Goal: Task Accomplishment & Management: Use online tool/utility

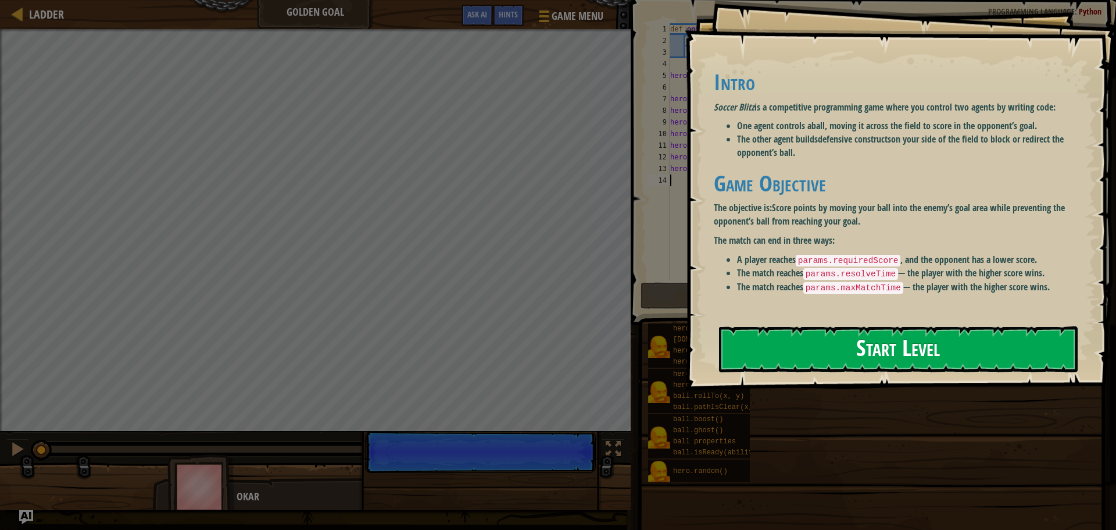
click at [862, 326] on button "Start Level" at bounding box center [898, 349] width 359 height 46
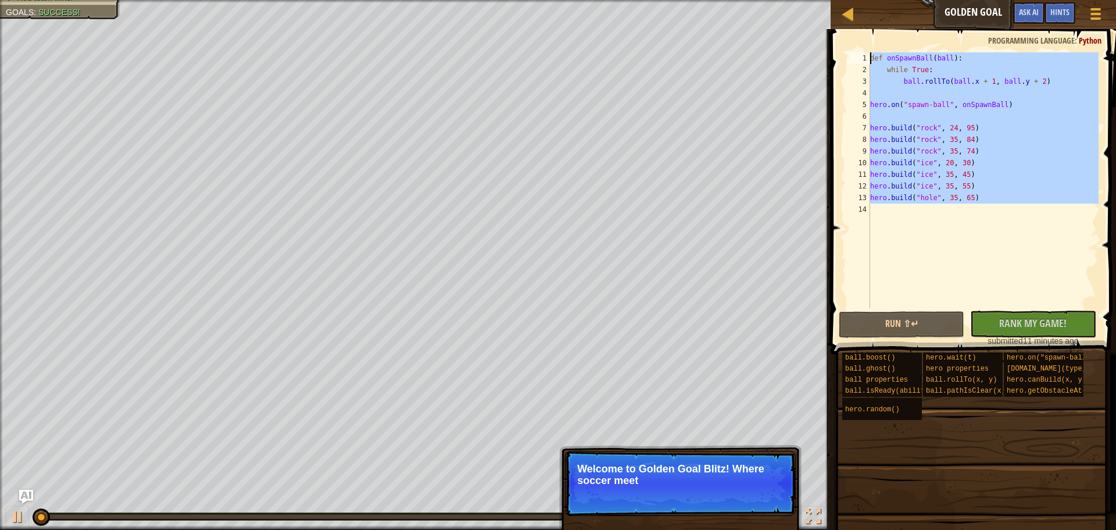
click at [580, 16] on div "Ladder Golden Goal Game Menu Done Hints Ask AI 1 הההההההההההההההההההההההההההההה…" at bounding box center [558, 265] width 1116 height 530
type textarea "def onSpawnBall(ball): while True:"
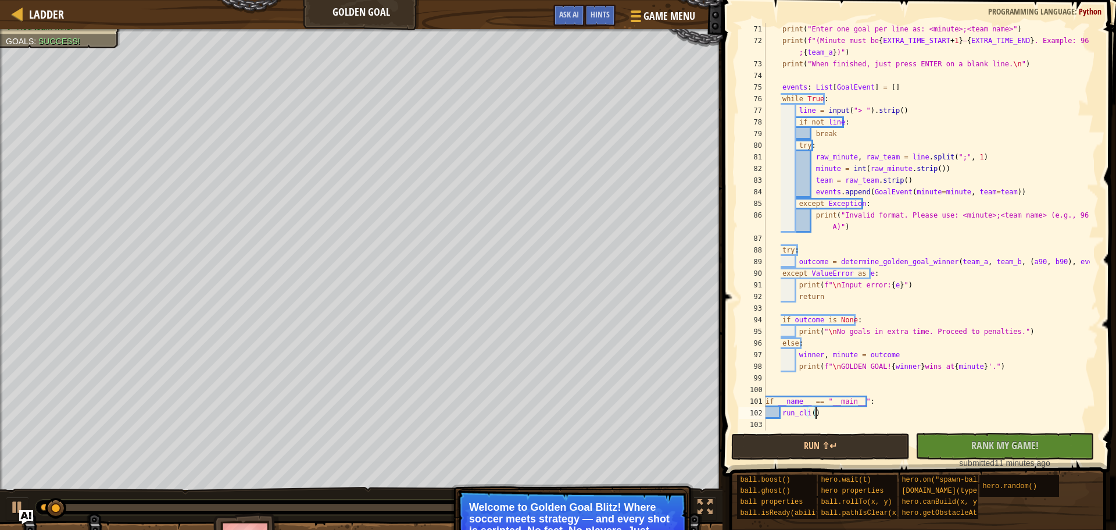
scroll to position [837, 0]
click at [839, 460] on div "Run ⇧↵ No New Code to Rank Rank My Game! Submitting... Submitted for Ranking Fa…" at bounding box center [915, 451] width 369 height 36
click at [831, 452] on button "Run ⇧↵" at bounding box center [820, 446] width 178 height 27
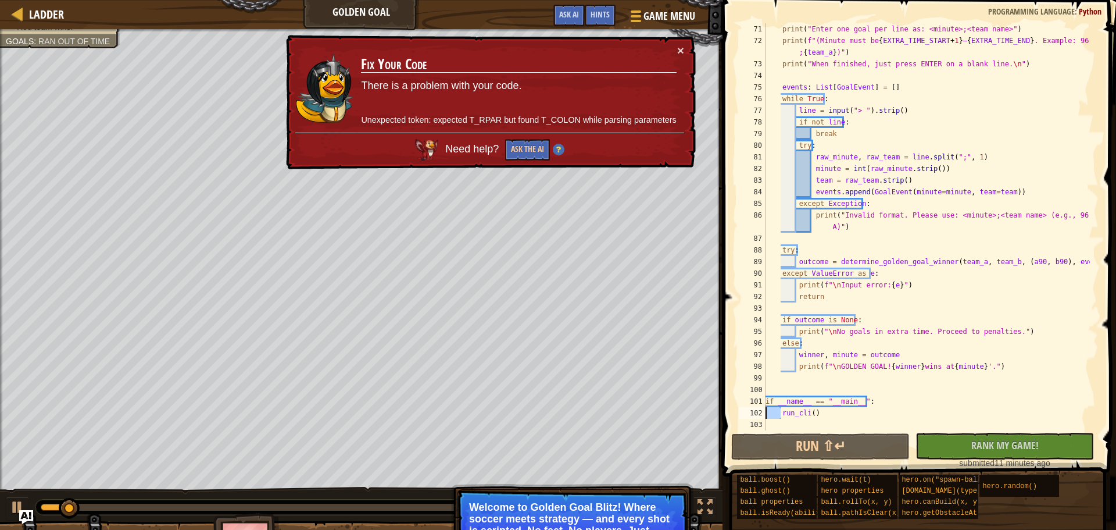
drag, startPoint x: 782, startPoint y: 414, endPoint x: 756, endPoint y: 415, distance: 26.2
click at [756, 415] on div "run_cli() 71 72 73 74 75 76 77 78 79 80 81 82 83 84 85 86 87 88 89 90 91 92 93 …" at bounding box center [918, 226] width 362 height 407
click at [779, 414] on div "print ( "Enter one goal per line as: <minute>;<team name>" ) print ( f"(Minute …" at bounding box center [926, 226] width 327 height 407
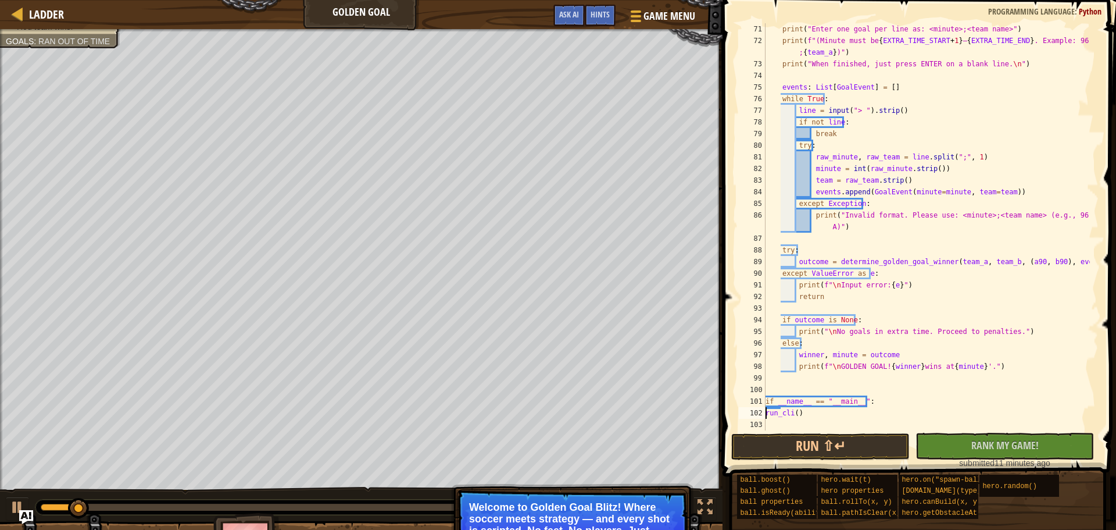
scroll to position [826, 0]
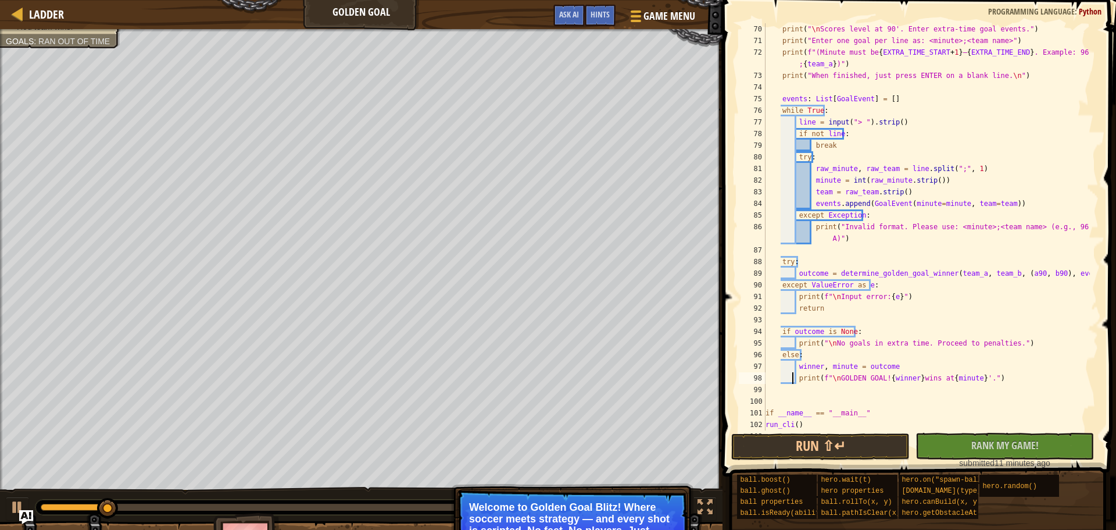
click at [791, 376] on div "print ( " \n Scores level at 90'. Enter extra-time goal events." ) print ( "Ent…" at bounding box center [926, 238] width 327 height 430
click at [797, 369] on div "print ( " \n Scores level at 90'. Enter extra-time goal events." ) print ( "Ent…" at bounding box center [926, 238] width 327 height 430
click at [794, 369] on div "print ( " \n Scores level at 90'. Enter extra-time goal events." ) print ( "Ent…" at bounding box center [926, 238] width 327 height 430
click at [793, 346] on div "print ( " \n Scores level at 90'. Enter extra-time goal events." ) print ( "Ent…" at bounding box center [926, 238] width 327 height 430
click at [795, 346] on div "print ( " \n Scores level at 90'. Enter extra-time goal events." ) print ( "Ent…" at bounding box center [926, 238] width 327 height 430
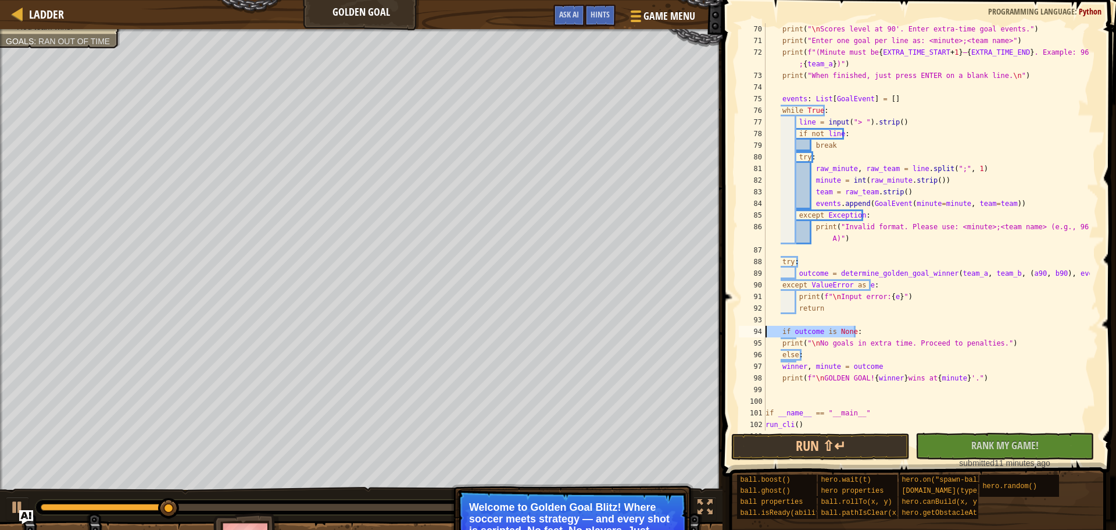
click at [710, 330] on div "Ladder Golden Goal Game Menu Done Hints Ask AI 1 הההההההההההההההההההההההההההההה…" at bounding box center [558, 265] width 1116 height 530
type textarea "if outcome is None:"
drag, startPoint x: 809, startPoint y: 350, endPoint x: 759, endPoint y: 349, distance: 50.0
click at [760, 349] on div "70 71 72 73 74 75 76 77 78 79 80 81 82 83 84 85 86 87 88 89 90 91 92 93 94 95 9…" at bounding box center [918, 226] width 362 height 407
type textarea "else:"
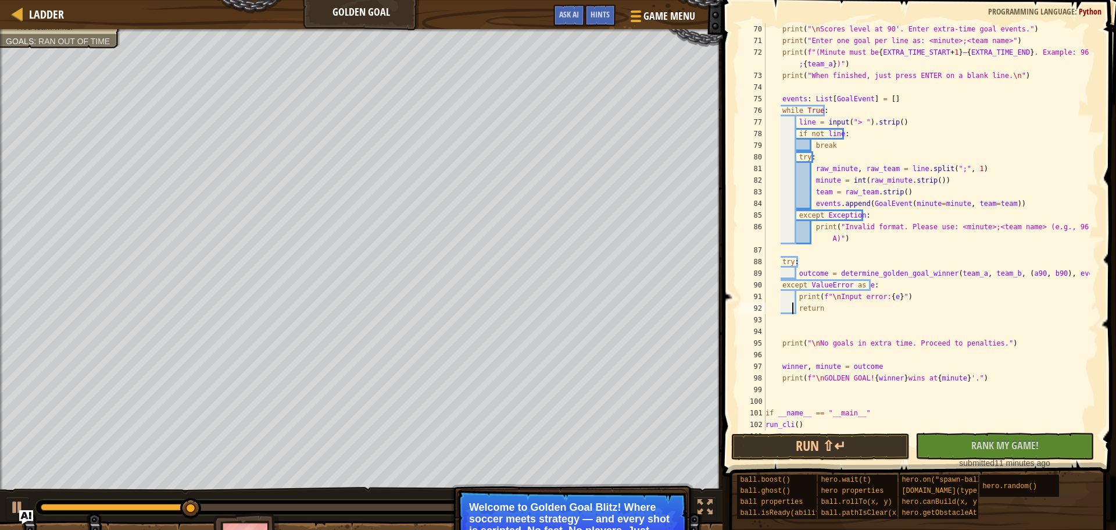
click at [795, 305] on div "print ( " \n Scores level at 90'. Enter extra-time goal events." ) print ( "Ent…" at bounding box center [926, 238] width 327 height 430
click at [797, 306] on div "print ( " \n Scores level at 90'. Enter extra-time goal events." ) print ( "Ent…" at bounding box center [926, 226] width 327 height 407
click at [795, 302] on div "print ( " \n Scores level at 90'. Enter extra-time goal events." ) print ( "Ent…" at bounding box center [926, 238] width 327 height 430
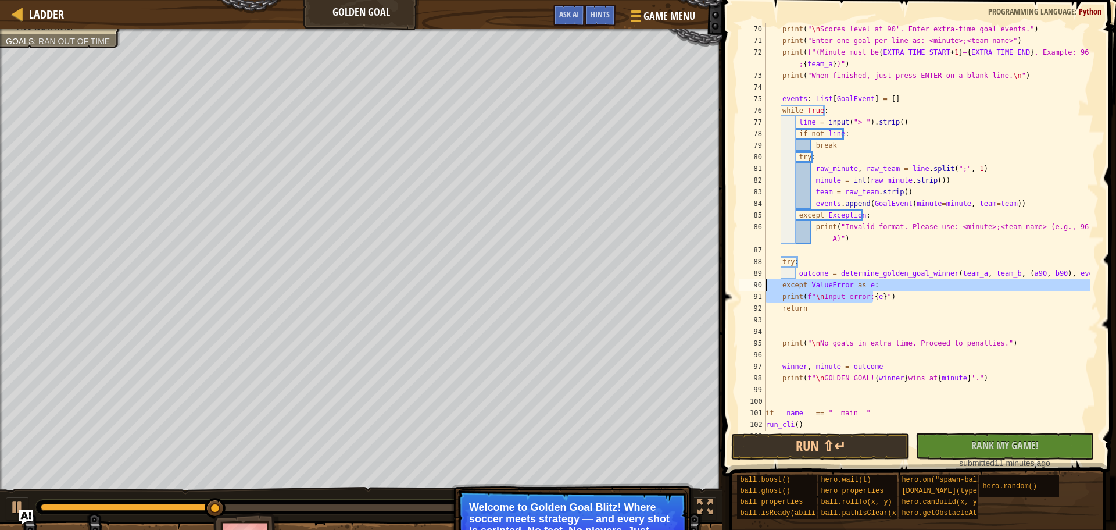
drag, startPoint x: 874, startPoint y: 291, endPoint x: 776, endPoint y: 283, distance: 98.6
click at [765, 284] on div "print(f"\nInput error: {e}") 70 71 72 73 74 75 76 77 78 79 80 81 82 83 84 85 86…" at bounding box center [918, 226] width 362 height 407
click at [891, 283] on div "print ( " \n Scores level at 90'. Enter extra-time goal events." ) print ( "Ent…" at bounding box center [926, 226] width 327 height 407
type textarea "except ValueError as e:"
drag, startPoint x: 887, startPoint y: 284, endPoint x: 763, endPoint y: 284, distance: 123.8
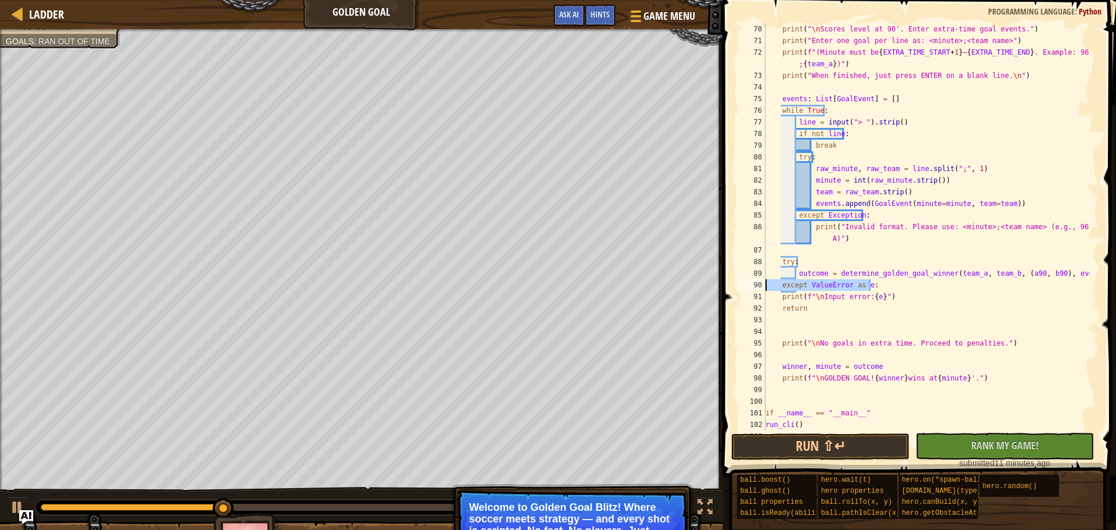
click at [763, 284] on div "except ValueError as e: 70 71 72 73 74 75 76 77 78 79 80 81 82 83 84 85 86 87 8…" at bounding box center [918, 226] width 362 height 407
click at [795, 276] on div "print ( " \n Scores level at 90'. Enter extra-time goal events." ) print ( "Ent…" at bounding box center [926, 238] width 327 height 430
click at [798, 265] on div "print ( " \n Scores level at 90'. Enter extra-time goal events." ) print ( "Ent…" at bounding box center [926, 238] width 327 height 430
type textarea "t"
drag, startPoint x: 808, startPoint y: 238, endPoint x: 780, endPoint y: 238, distance: 28.5
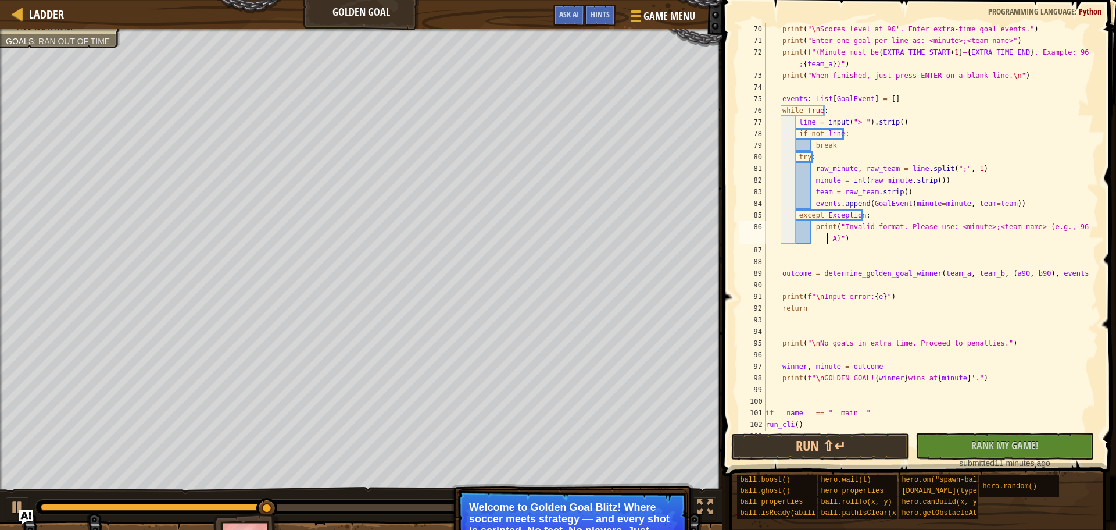
click at [780, 238] on div "print ( " \n Scores level at 90'. Enter extra-time goal events." ) print ( "Ent…" at bounding box center [926, 238] width 327 height 430
click at [813, 240] on div "print ( " \n Scores level at 90'. Enter extra-time goal events." ) print ( "Ent…" at bounding box center [926, 238] width 327 height 430
click at [809, 240] on div "print ( " \n Scores level at 90'. Enter extra-time goal events." ) print ( "Ent…" at bounding box center [926, 238] width 327 height 430
click at [811, 239] on div "print ( " \n Scores level at 90'. Enter extra-time goal events." ) print ( "Ent…" at bounding box center [926, 226] width 327 height 407
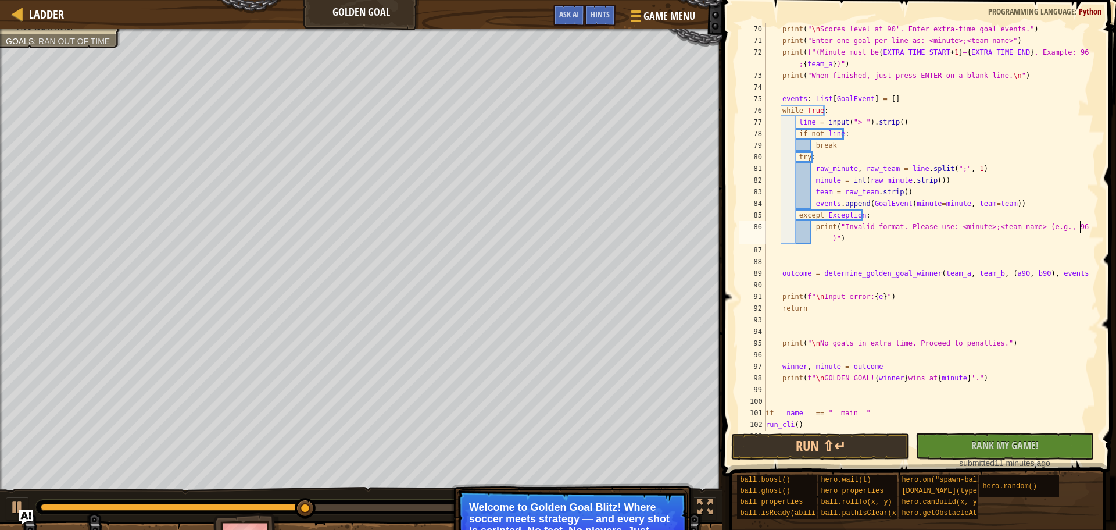
scroll to position [5, 5]
drag, startPoint x: 810, startPoint y: 235, endPoint x: 777, endPoint y: 242, distance: 33.2
click at [777, 242] on div "print ( " \n Scores level at 90'. Enter extra-time goal events." ) print ( "Ent…" at bounding box center [926, 238] width 327 height 430
drag, startPoint x: 812, startPoint y: 227, endPoint x: 771, endPoint y: 227, distance: 40.7
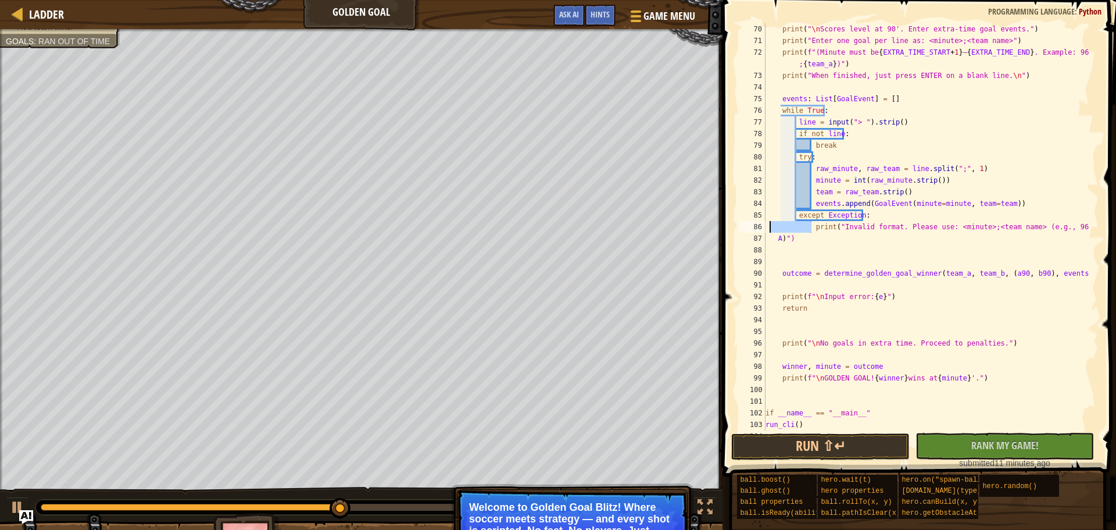
click at [771, 227] on div "print ( " \n Scores level at 90'. Enter extra-time goal events." ) print ( "Ent…" at bounding box center [926, 238] width 327 height 430
click at [795, 216] on div "print ( " \n Scores level at 90'. Enter extra-time goal events." ) print ( "Ent…" at bounding box center [926, 238] width 327 height 430
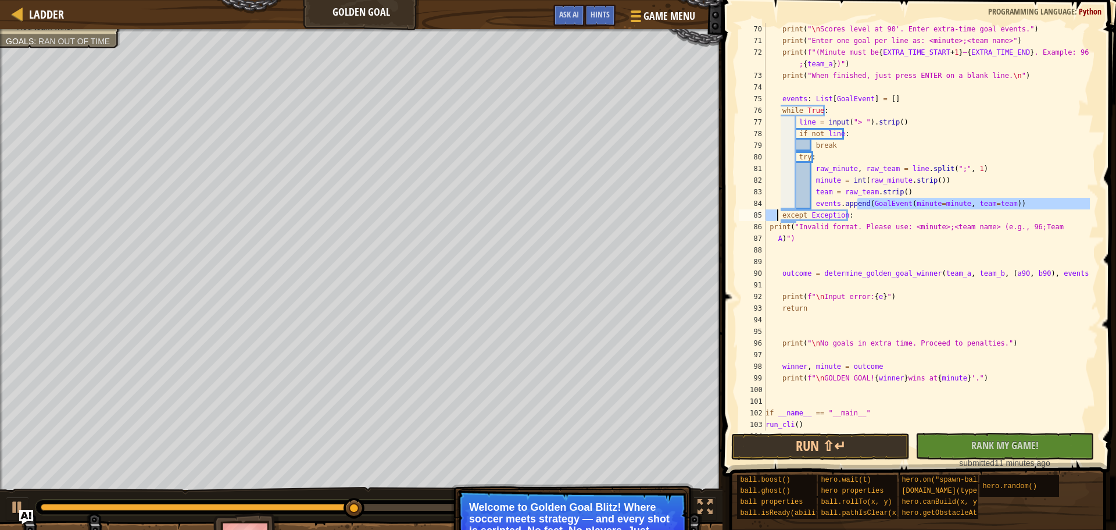
drag, startPoint x: 850, startPoint y: 209, endPoint x: 782, endPoint y: 221, distance: 69.0
click at [777, 220] on div "print ( " \n Scores level at 90'. Enter extra-time goal events." ) print ( "Ent…" at bounding box center [926, 238] width 327 height 430
click at [843, 215] on div "print ( " \n Scores level at 90'. Enter extra-time goal events." ) print ( "Ent…" at bounding box center [926, 238] width 327 height 430
type textarea "except Exception:"
drag, startPoint x: 856, startPoint y: 213, endPoint x: 766, endPoint y: 220, distance: 89.8
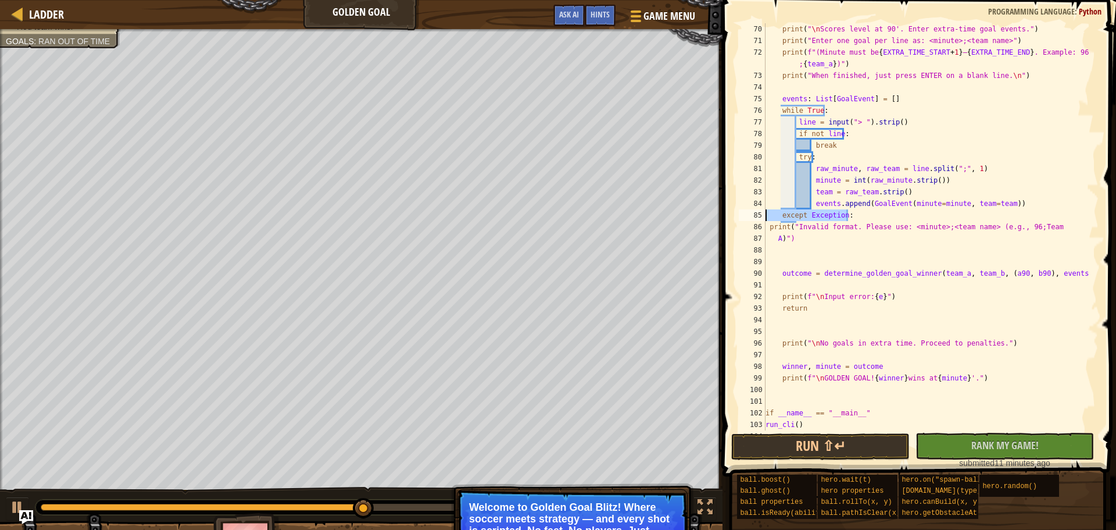
click at [766, 220] on div "print ( " \n Scores level at 90'. Enter extra-time goal events." ) print ( "Ent…" at bounding box center [926, 238] width 327 height 430
drag, startPoint x: 809, startPoint y: 202, endPoint x: 760, endPoint y: 209, distance: 49.3
click at [760, 209] on div "70 71 72 73 74 75 76 77 78 79 80 81 82 83 84 85 86 87 88 89 90 91 92 93 94 95 9…" at bounding box center [918, 226] width 362 height 407
click at [810, 195] on div "print ( " \n Scores level at 90'. Enter extra-time goal events." ) print ( "Ent…" at bounding box center [926, 238] width 327 height 430
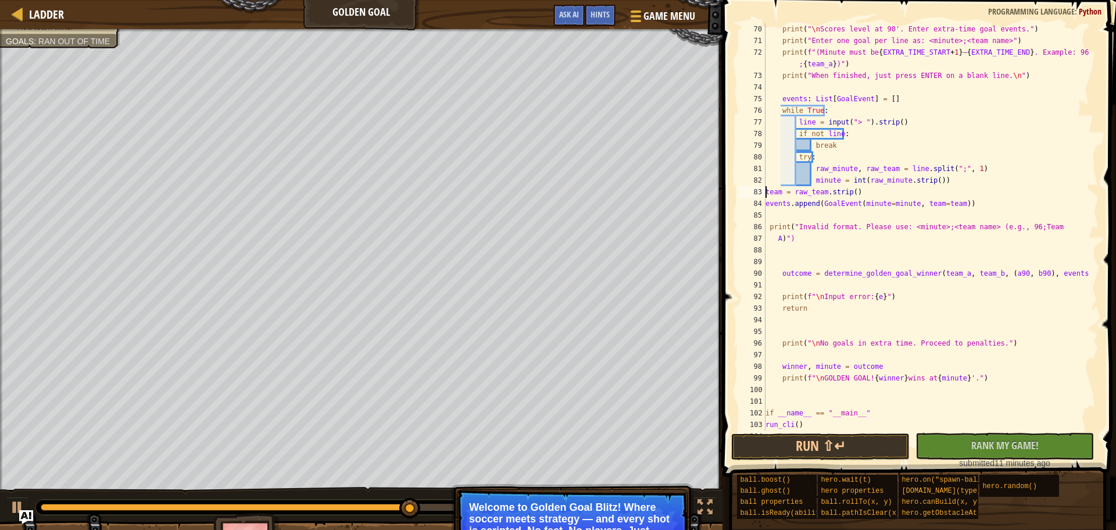
click at [809, 181] on div "print ( " \n Scores level at 90'. Enter extra-time goal events." ) print ( "Ent…" at bounding box center [926, 238] width 327 height 430
click at [807, 182] on div "print ( " \n Scores level at 90'. Enter extra-time goal events." ) print ( "Ent…" at bounding box center [926, 238] width 327 height 430
drag, startPoint x: 810, startPoint y: 182, endPoint x: 766, endPoint y: 182, distance: 43.6
click at [766, 182] on div "print ( " \n Scores level at 90'. Enter extra-time goal events." ) print ( "Ent…" at bounding box center [926, 238] width 327 height 430
drag, startPoint x: 810, startPoint y: 169, endPoint x: 756, endPoint y: 176, distance: 54.6
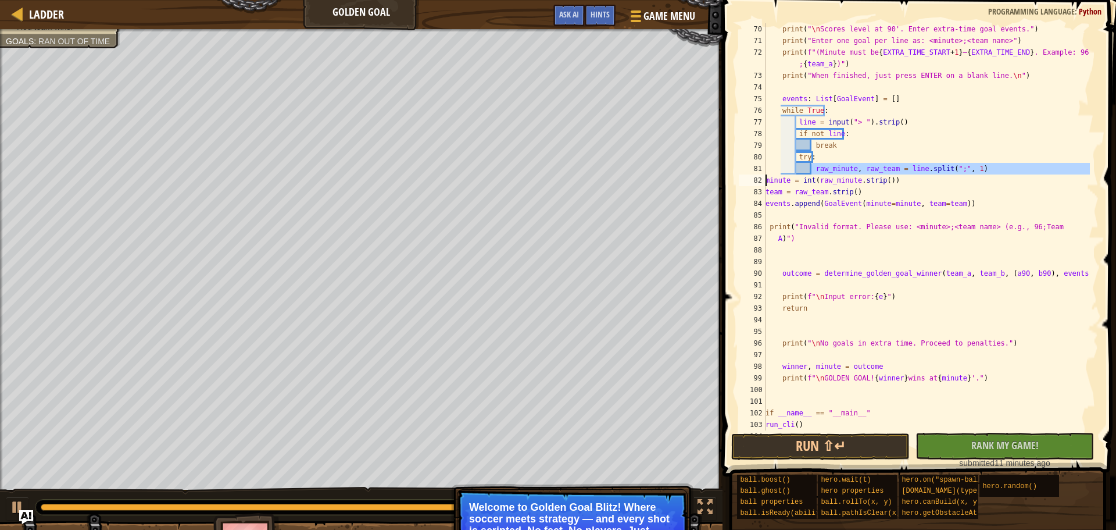
click at [756, 176] on div "minute = int(raw_minute.strip()) 70 71 72 73 74 75 76 77 78 79 80 81 82 83 84 8…" at bounding box center [918, 226] width 362 height 407
click at [805, 168] on div "print ( " \n Scores level at 90'. Enter extra-time goal events." ) print ( "Ent…" at bounding box center [926, 238] width 327 height 430
drag, startPoint x: 810, startPoint y: 167, endPoint x: 766, endPoint y: 171, distance: 44.4
click at [766, 171] on div "print ( " \n Scores level at 90'. Enter extra-time goal events." ) print ( "Ent…" at bounding box center [926, 238] width 327 height 430
drag, startPoint x: 806, startPoint y: 155, endPoint x: 764, endPoint y: 156, distance: 42.5
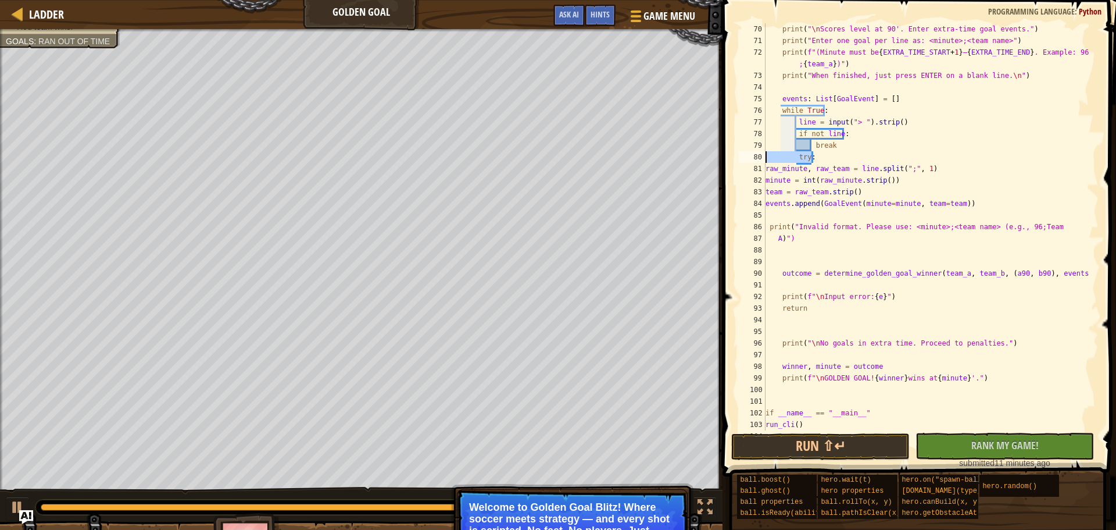
click at [764, 156] on div "raw_minute, raw_team = line.split(";", 1) 70 71 72 73 74 75 76 77 78 79 80 81 8…" at bounding box center [918, 226] width 362 height 407
type textarea "try:"
drag, startPoint x: 813, startPoint y: 144, endPoint x: 761, endPoint y: 149, distance: 52.0
click at [761, 149] on div "70 71 72 73 74 75 76 77 78 79 80 81 82 83 84 85 86 87 88 89 90 91 92 93 94 95 9…" at bounding box center [918, 226] width 362 height 407
drag, startPoint x: 794, startPoint y: 137, endPoint x: 749, endPoint y: 137, distance: 44.2
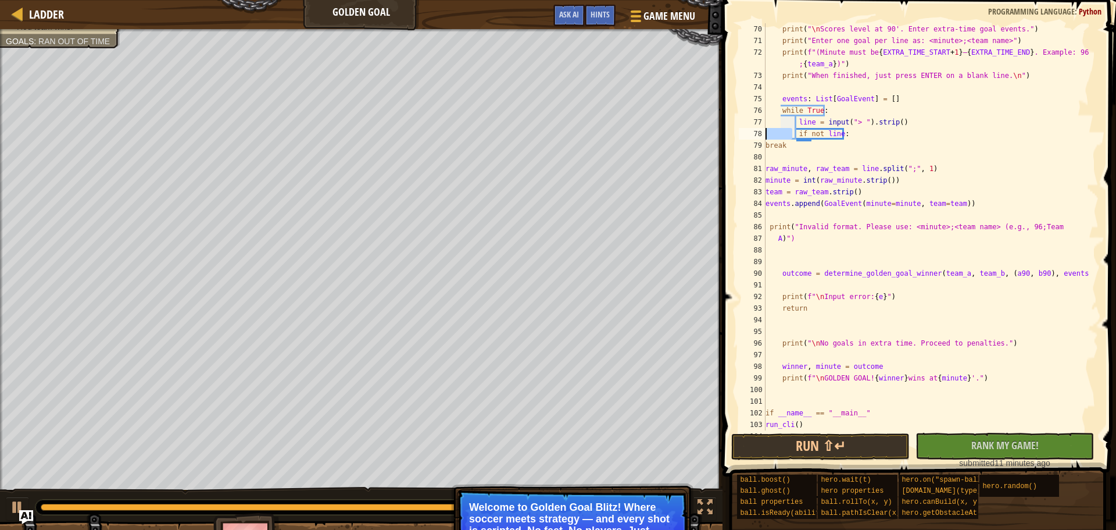
click at [749, 137] on div "break 70 71 72 73 74 75 76 77 78 79 80 81 82 83 84 85 86 87 88 89 90 91 92 93 9…" at bounding box center [918, 226] width 362 height 407
drag, startPoint x: 795, startPoint y: 121, endPoint x: 759, endPoint y: 124, distance: 36.2
click at [759, 124] on div "if not line: 70 71 72 73 74 75 76 77 78 79 80 81 82 83 84 85 86 87 88 89 90 91 …" at bounding box center [918, 226] width 362 height 407
drag, startPoint x: 782, startPoint y: 108, endPoint x: 756, endPoint y: 112, distance: 25.8
click at [756, 112] on div "line = input("> ").strip() 70 71 72 73 74 75 76 77 78 79 80 81 82 83 84 85 86 8…" at bounding box center [918, 226] width 362 height 407
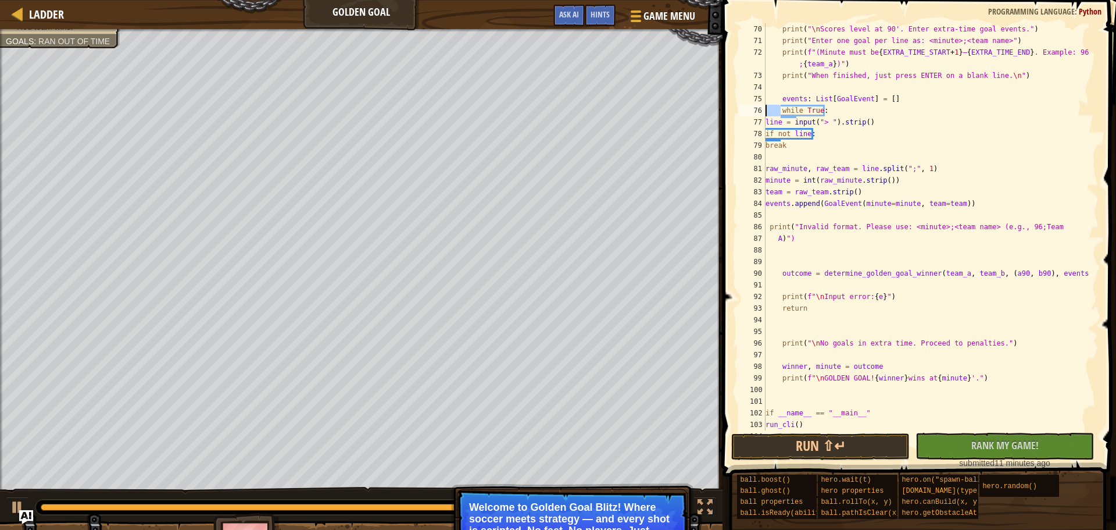
type textarea "while True:"
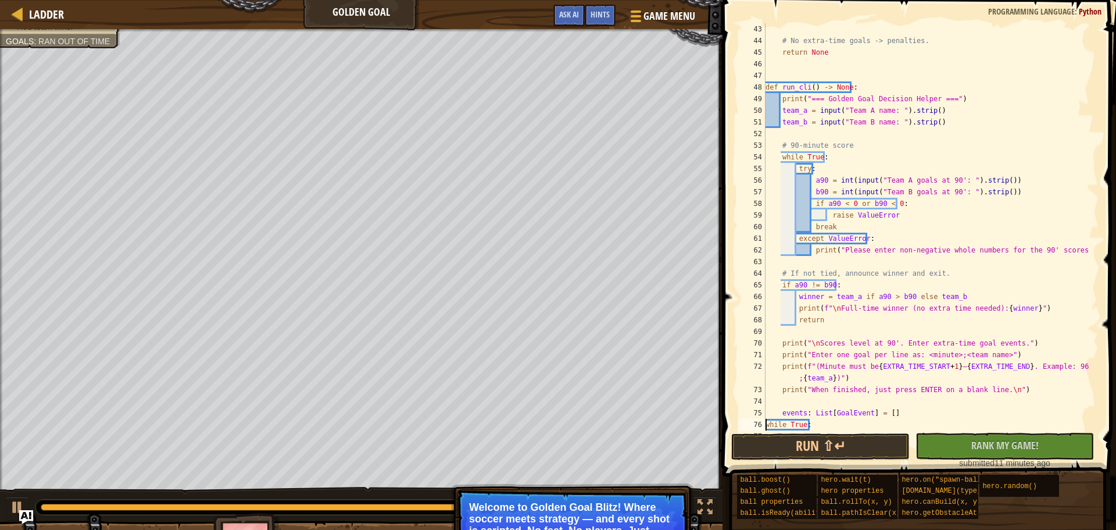
scroll to position [546, 0]
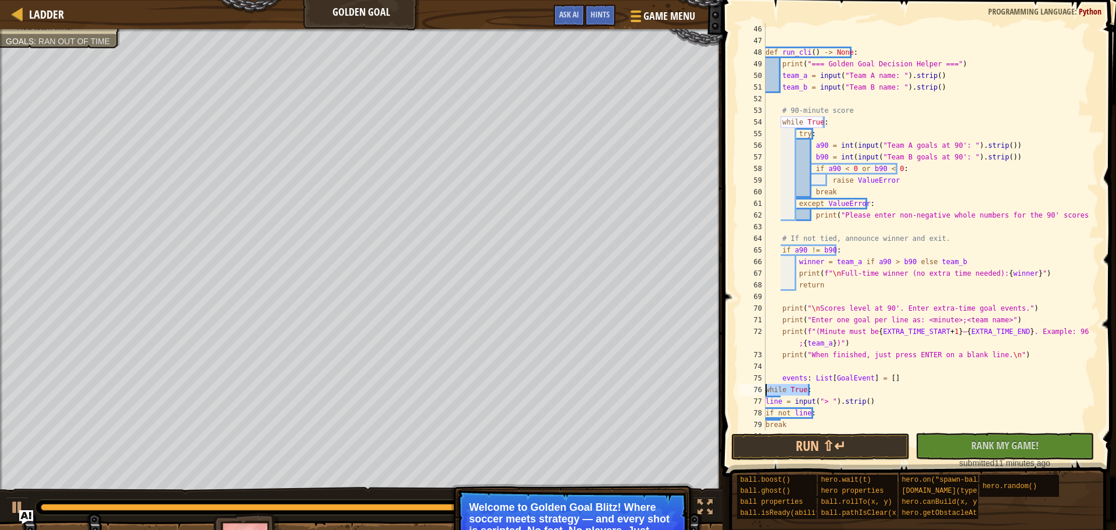
drag, startPoint x: 813, startPoint y: 391, endPoint x: 756, endPoint y: 389, distance: 57.0
click at [756, 389] on div "while True: 46 47 48 49 50 51 52 53 54 55 56 57 58 59 60 61 62 63 64 65 66 67 6…" at bounding box center [918, 226] width 362 height 407
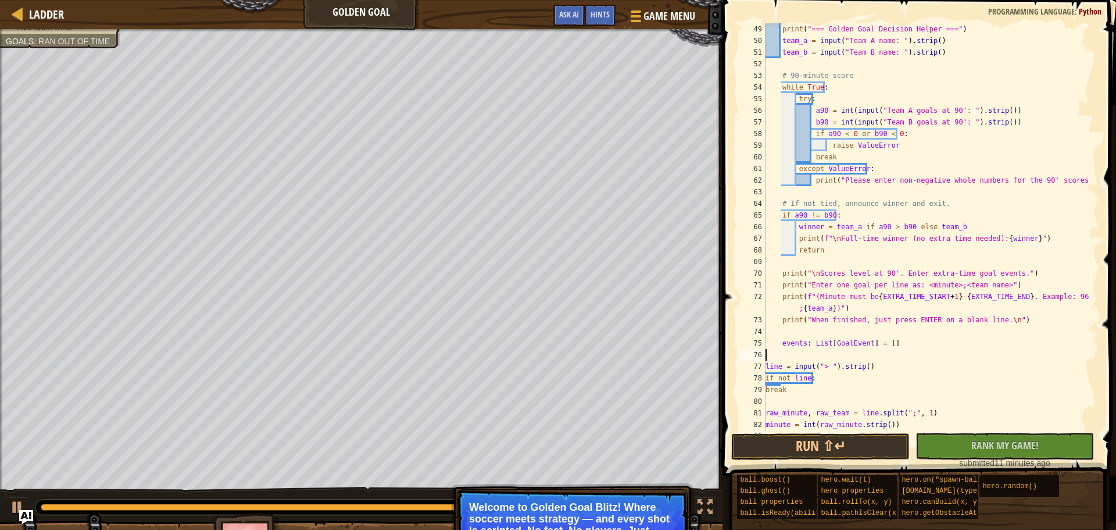
scroll to position [581, 0]
drag, startPoint x: 818, startPoint y: 379, endPoint x: 756, endPoint y: 379, distance: 62.2
click at [756, 379] on div "49 50 51 52 53 54 55 56 57 58 59 60 61 62 63 64 65 66 67 68 69 70 71 72 73 74 7…" at bounding box center [918, 226] width 362 height 407
type textarea "if not line:"
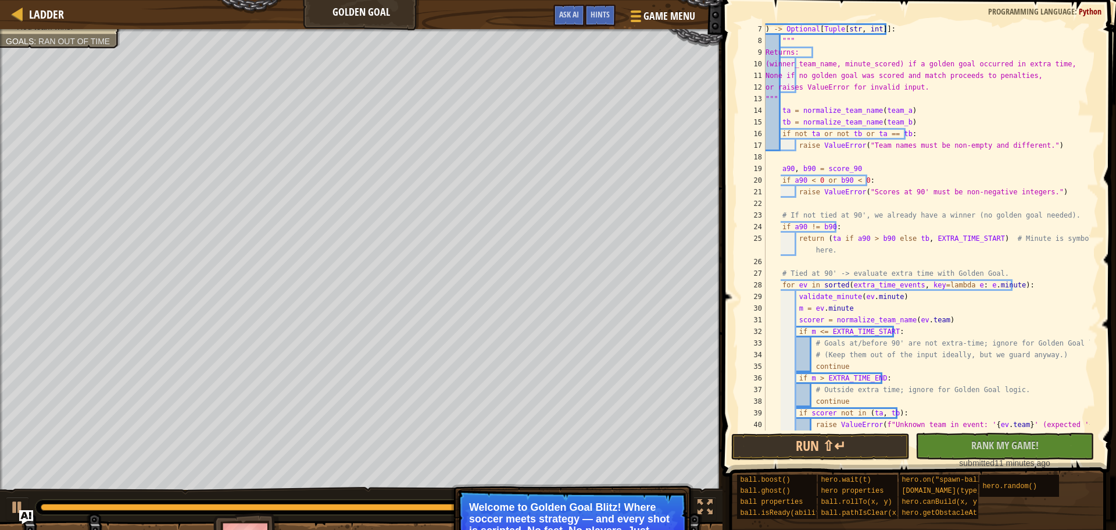
scroll to position [0, 0]
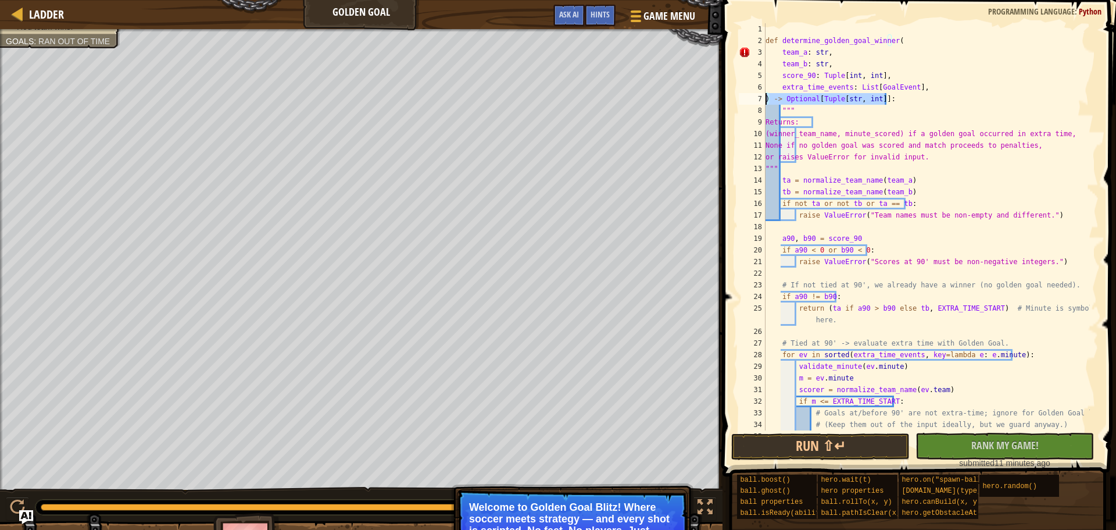
click at [712, 99] on div "Ladder Golden Goal Game Menu Done Hints Ask AI 1 הההההההההההההההההההההההההההההה…" at bounding box center [558, 265] width 1116 height 530
type textarea ") -> Optional[Tuple[str, int]]:"
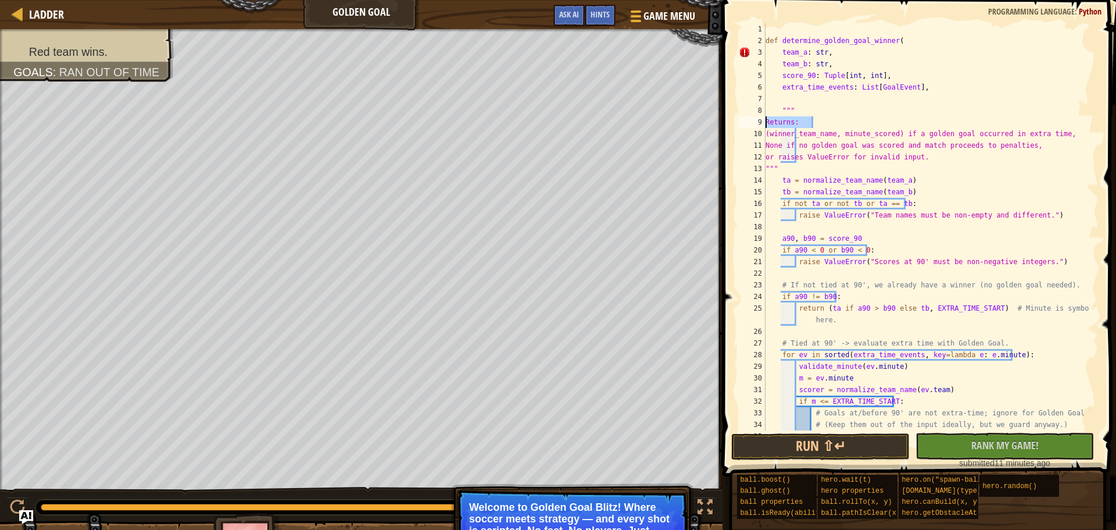
drag, startPoint x: 823, startPoint y: 122, endPoint x: 759, endPoint y: 122, distance: 64.5
click at [759, 122] on div "1 2 3 4 5 6 7 8 9 10 11 12 13 14 15 16 17 18 19 20 21 22 23 24 25 26 27 28 29 3…" at bounding box center [918, 226] width 362 height 407
type textarea "Returns:"
click at [795, 130] on div "def determine_golden_goal_winner ( team_a : str , team_b : str , score_90 : Tup…" at bounding box center [926, 238] width 327 height 430
click at [795, 130] on div "def determine_golden_goal_winner ( team_a : str , team_b : str , score_90 : Tup…" at bounding box center [926, 226] width 327 height 407
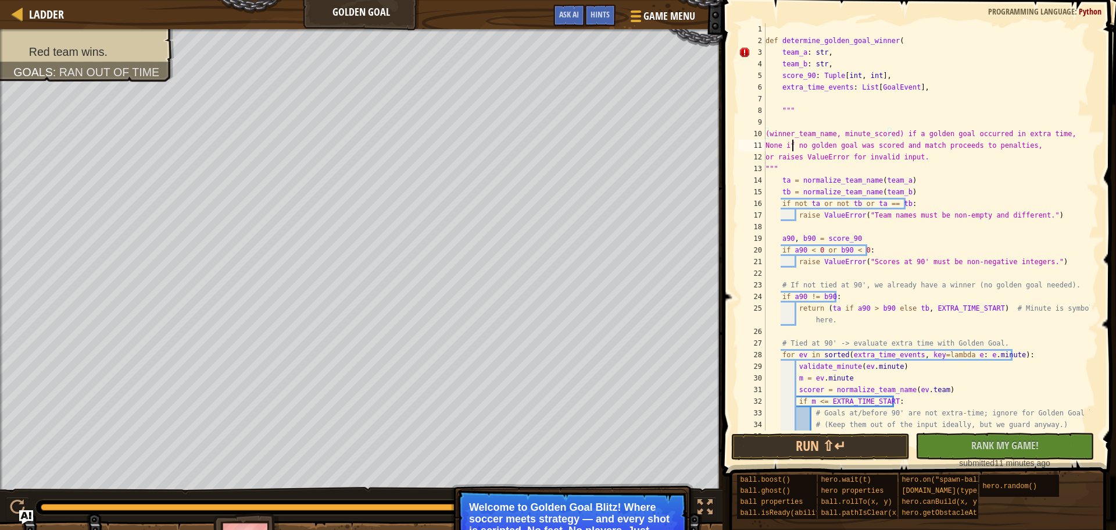
click at [794, 144] on div "def determine_golden_goal_winner ( team_a : str , team_b : str , score_90 : Tup…" at bounding box center [926, 238] width 327 height 430
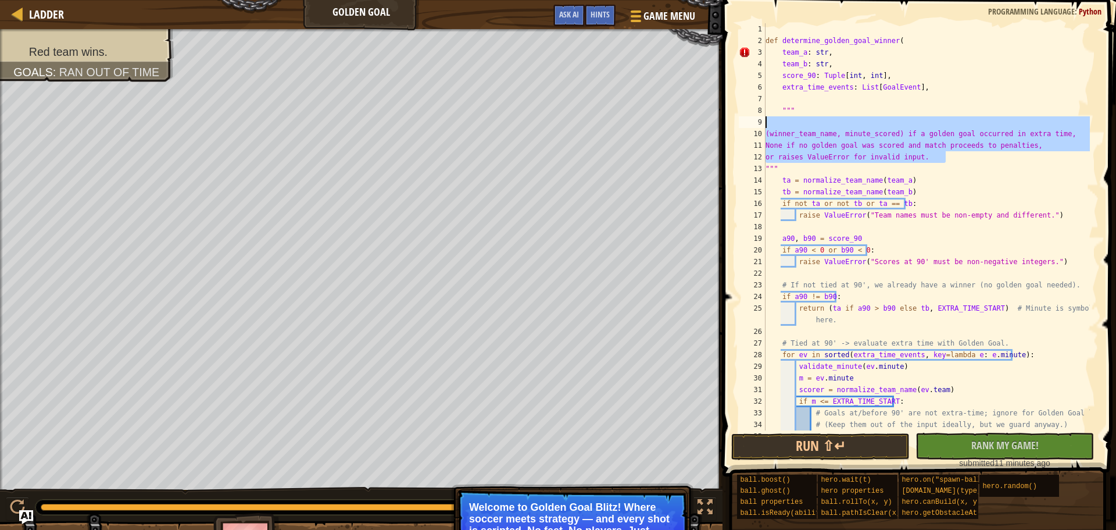
click at [712, 126] on div "Ladder Golden Goal Game Menu Done Hints Ask AI 1 הההההההההההההההההההההההההההההה…" at bounding box center [558, 265] width 1116 height 530
type textarea "(winner_team_name, minute_scored) if a golden goal occurred in extra time,"
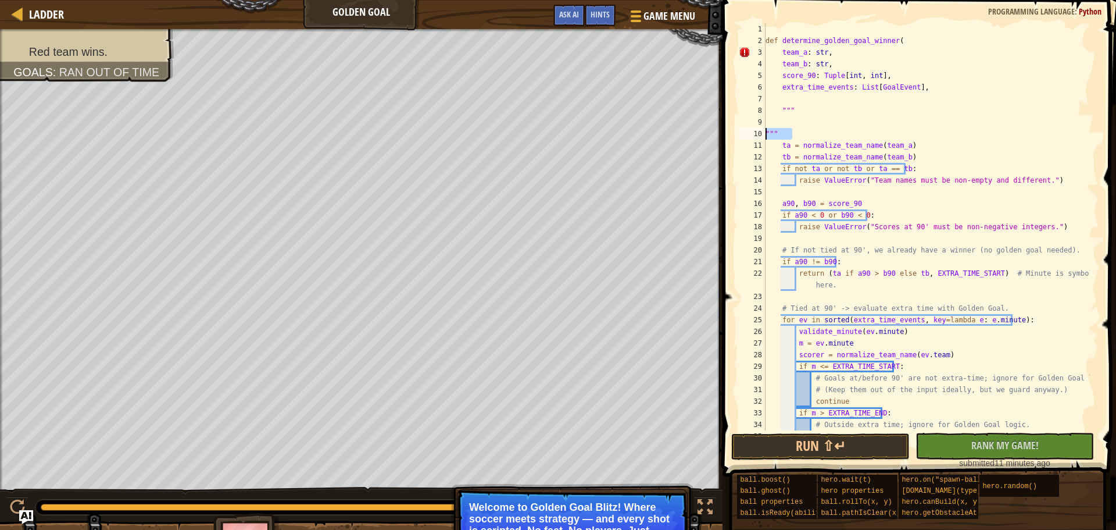
drag, startPoint x: 797, startPoint y: 128, endPoint x: 739, endPoint y: 128, distance: 58.1
click at [739, 128] on div "1 2 3 4 5 6 7 8 9 10 11 12 13 14 15 16 17 18 19 20 21 22 23 24 25 26 27 28 29 3…" at bounding box center [918, 226] width 362 height 407
type textarea """""
click at [807, 122] on div "def determine_golden_goal_winner ( team_a : str , team_b : str , score_90 : Tup…" at bounding box center [926, 238] width 327 height 430
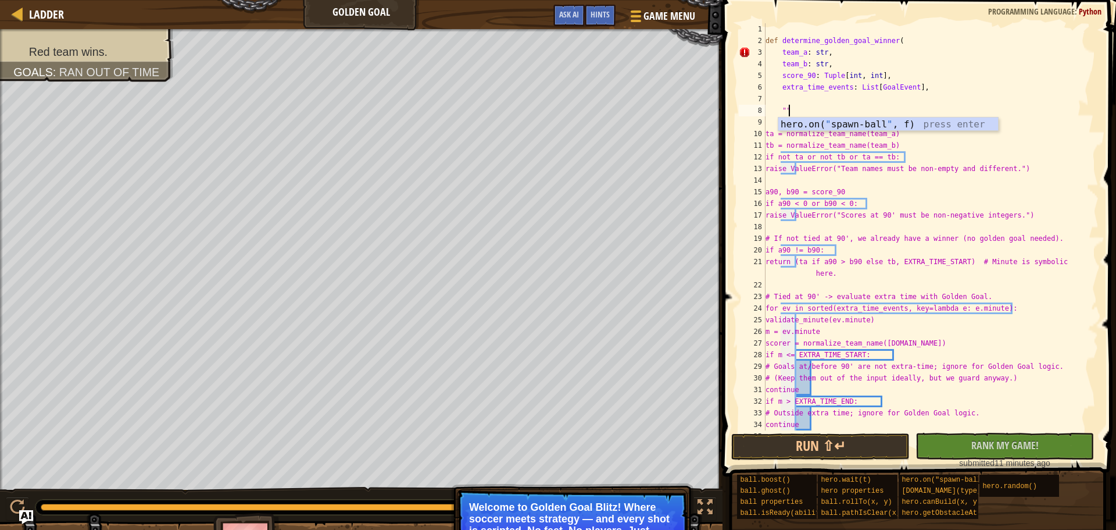
type textarea """
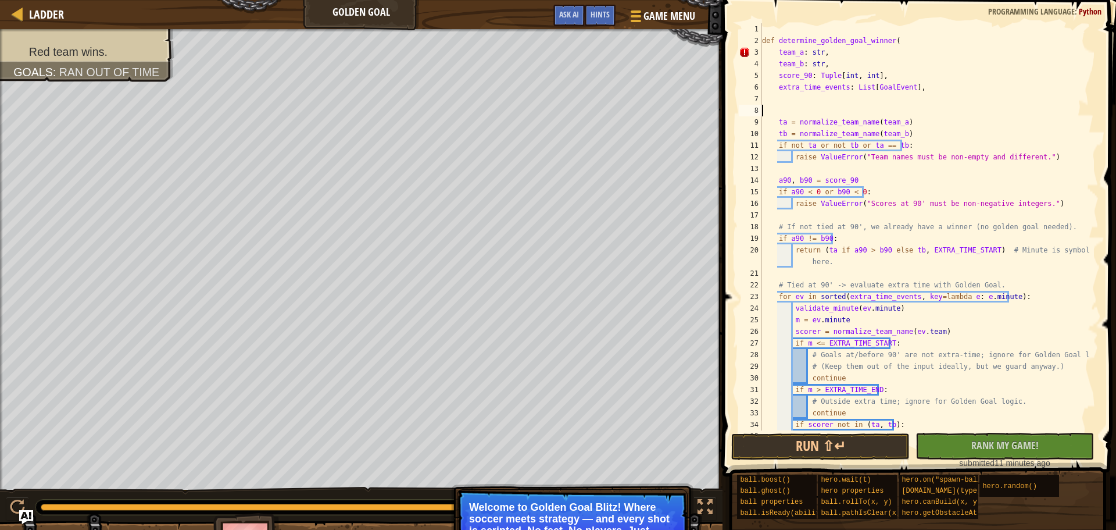
click at [786, 115] on div "def determine_golden_goal_winner ( team_a : str , team_b : str , score_90 : Tup…" at bounding box center [925, 244] width 330 height 442
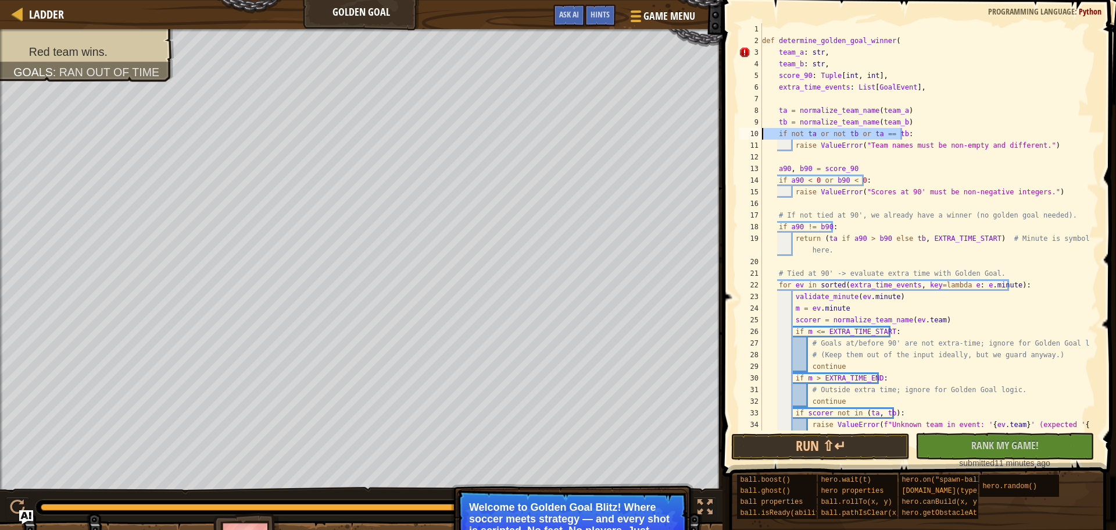
drag, startPoint x: 909, startPoint y: 134, endPoint x: 744, endPoint y: 133, distance: 165.7
click at [744, 133] on div "1 2 3 4 5 6 7 8 9 10 11 12 13 14 15 16 17 18 19 20 21 22 23 24 25 26 27 28 29 3…" at bounding box center [918, 226] width 362 height 407
type textarea "if not ta or not tb or ta == tb:"
click at [792, 142] on div "def determine_golden_goal_winner ( team_a : str , team_b : str , score_90 : Tup…" at bounding box center [925, 244] width 330 height 442
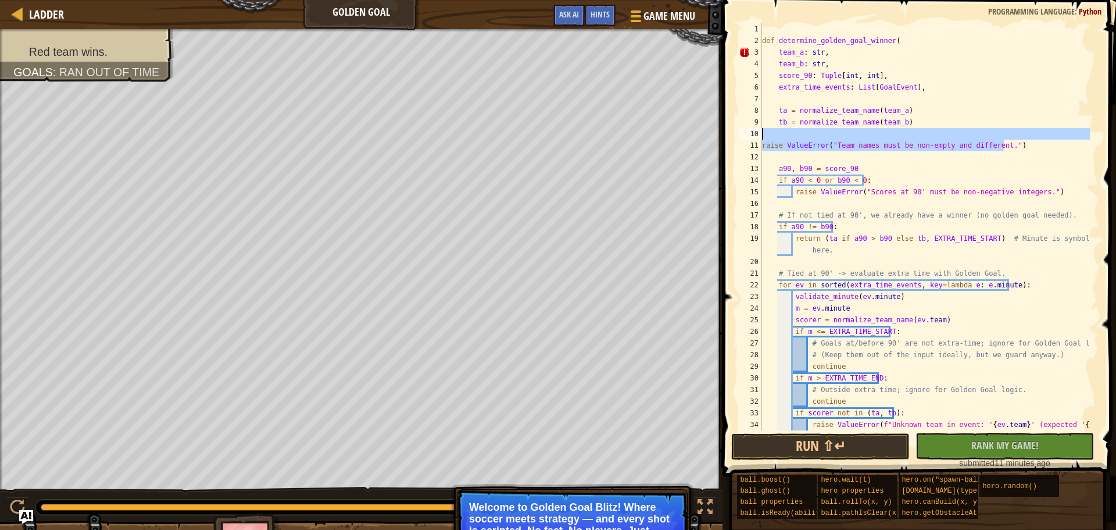
click at [710, 136] on div "Ladder Golden Goal Game Menu Done Hints Ask AI 1 הההההההההההההההההההההההההההההה…" at bounding box center [558, 265] width 1116 height 530
type textarea "raise ValueError("Team names must be non-empty and different.")"
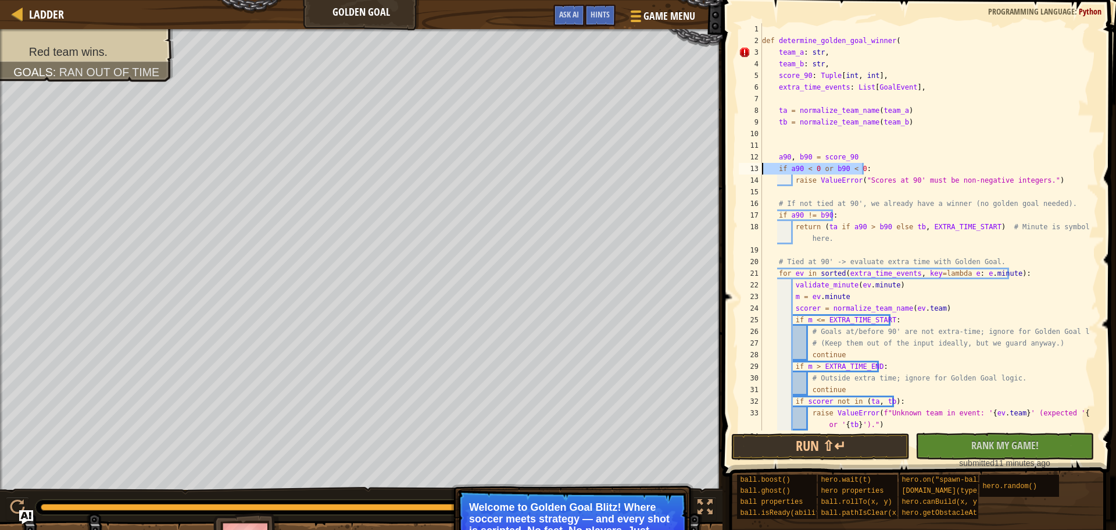
click at [699, 166] on div "Ladder Golden Goal Game Menu Done Hints Ask AI 1 הההההההההההההההההההההההההההההה…" at bounding box center [558, 265] width 1116 height 530
type textarea "if a90 < 0 or b90 < 0:"
click at [792, 181] on div "def determine_golden_goal_winner ( team_a : str , team_b : str , score_90 : Tup…" at bounding box center [925, 238] width 330 height 430
drag, startPoint x: 816, startPoint y: 210, endPoint x: 767, endPoint y: 211, distance: 48.8
click at [767, 211] on div "def determine_golden_goal_winner ( team_a : str , team_b : str , score_90 : Tup…" at bounding box center [925, 238] width 330 height 430
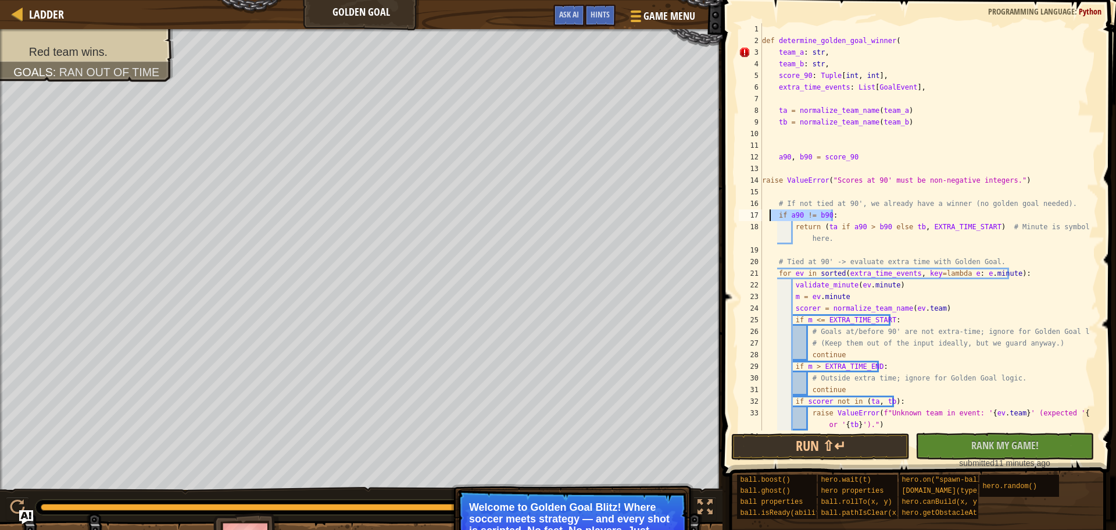
type textarea "if a90 != b90:"
click at [792, 224] on div "def determine_golden_goal_winner ( team_a : str , team_b : str , score_90 : Tup…" at bounding box center [925, 238] width 330 height 430
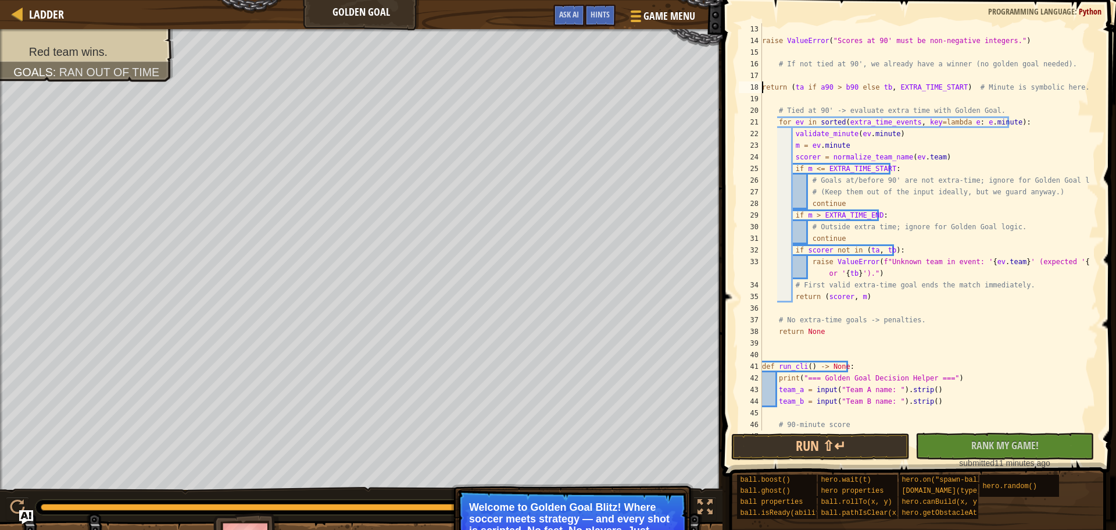
scroll to position [140, 0]
drag, startPoint x: 1041, startPoint y: 128, endPoint x: 813, endPoint y: 127, distance: 228.5
click at [789, 127] on div "raise ValueError ( "Scores at 90' must be non-negative integers." ) # If not ti…" at bounding box center [925, 238] width 330 height 430
click at [1048, 130] on div "raise ValueError ( "Scores at 90' must be non-negative integers." ) # If not ti…" at bounding box center [925, 226] width 330 height 407
click at [699, 125] on div "Ladder Golden Goal Game Menu Done Hints Ask AI 1 הההההההההההההההההההההההההההההה…" at bounding box center [558, 265] width 1116 height 530
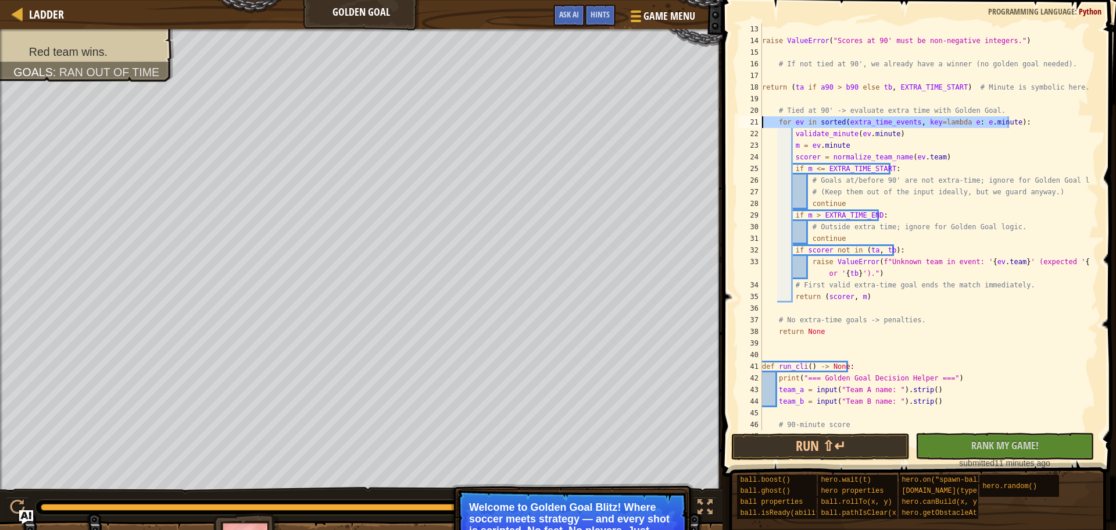
type textarea "for ev in sorted(extra_time_events, key=lambda e: e.minute):"
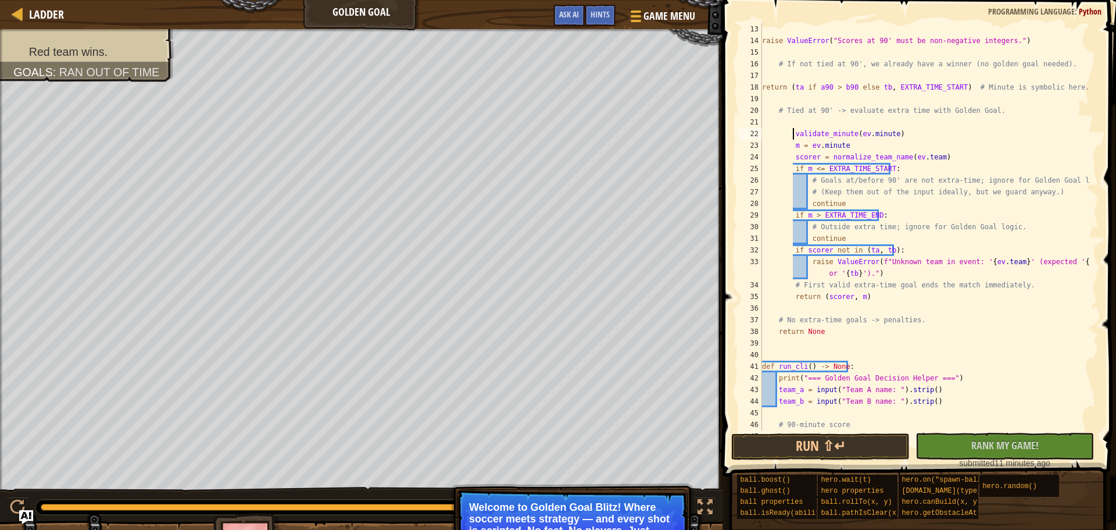
click at [794, 132] on div "raise ValueError ( "Scores at 90' must be non-negative integers." ) # If not ti…" at bounding box center [925, 238] width 330 height 430
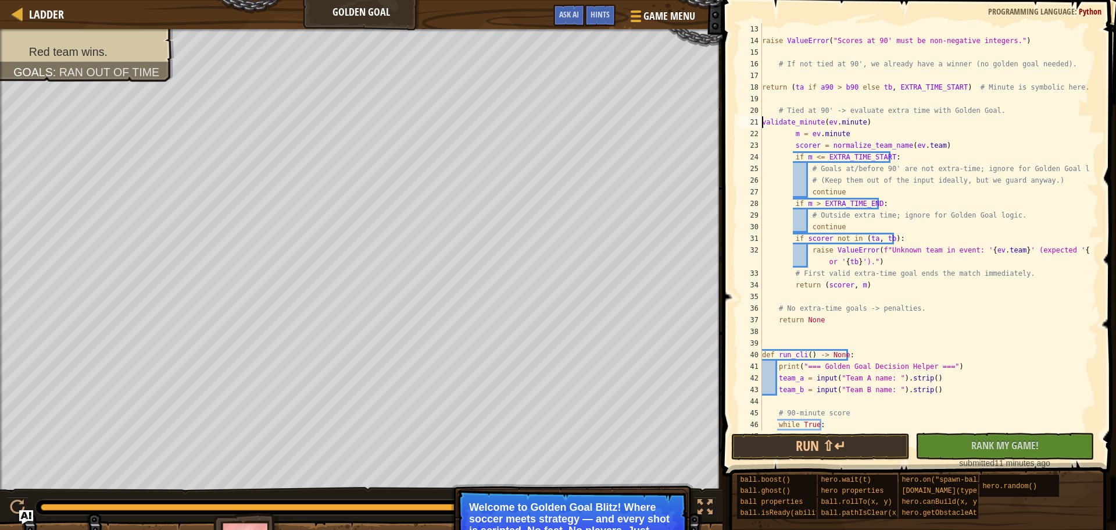
click at [791, 136] on div "raise ValueError ( "Scores at 90' must be non-negative integers." ) # If not ti…" at bounding box center [925, 238] width 330 height 430
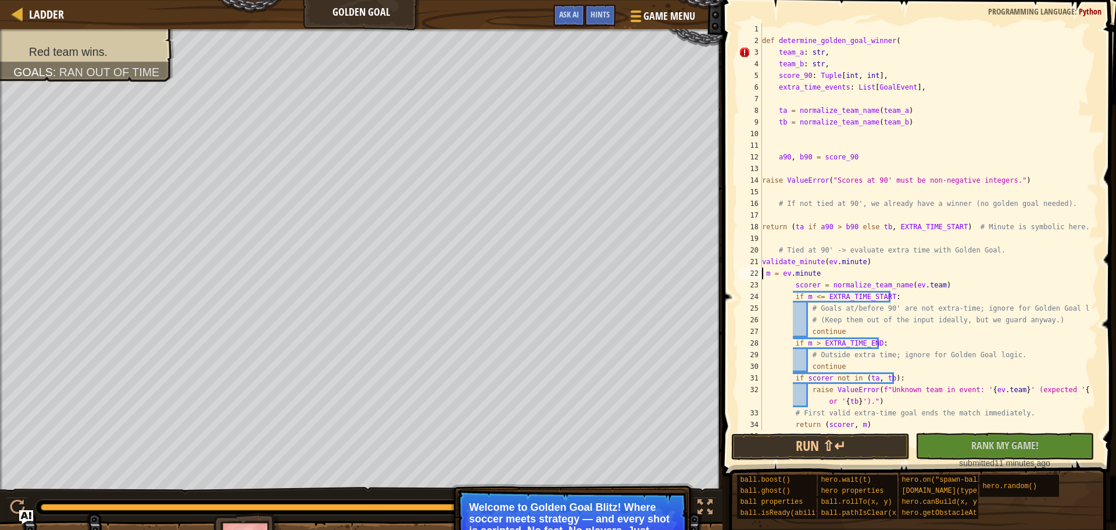
scroll to position [70, 0]
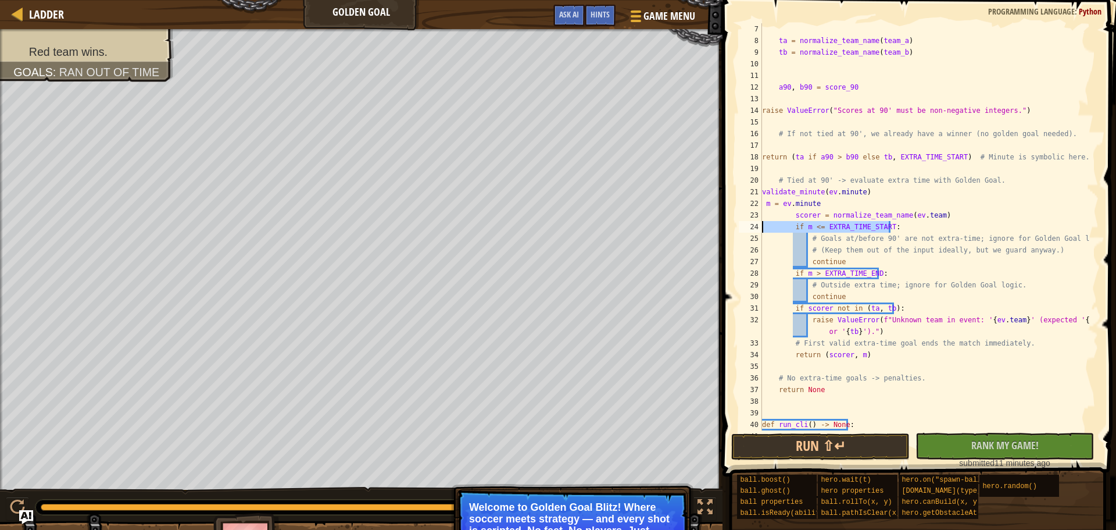
drag, startPoint x: 898, startPoint y: 226, endPoint x: 729, endPoint y: 225, distance: 169.2
click at [729, 225] on div "m = ev.minute 7 8 9 10 11 12 13 14 15 16 17 18 19 20 21 22 23 24 25 26 27 28 29…" at bounding box center [917, 261] width 397 height 510
type textarea "if m <= EXTRA_TIME_START:"
click at [798, 215] on div "ta = normalize_team_name ( team_a ) tb = normalize_team_name ( team_b ) a90 , b…" at bounding box center [925, 238] width 330 height 430
click at [794, 215] on div "ta = normalize_team_name ( team_a ) tb = normalize_team_name ( team_b ) a90 , b…" at bounding box center [925, 238] width 330 height 430
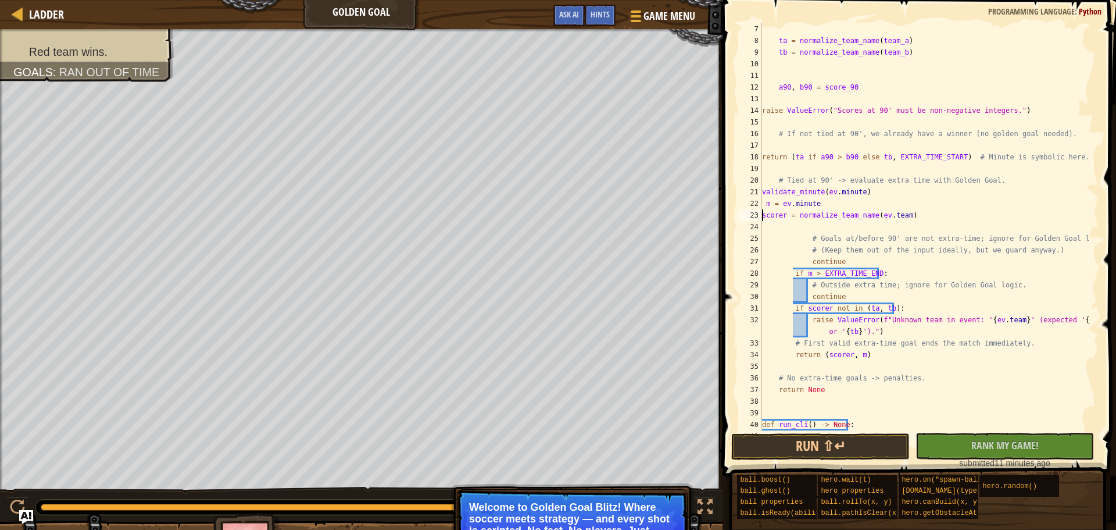
click at [808, 237] on div "ta = normalize_team_name ( team_a ) tb = normalize_team_name ( team_b ) a90 , b…" at bounding box center [925, 238] width 330 height 430
click at [809, 248] on div "ta = normalize_team_name ( team_a ) tb = normalize_team_name ( team_b ) a90 , b…" at bounding box center [925, 238] width 330 height 430
drag, startPoint x: 889, startPoint y: 268, endPoint x: 753, endPoint y: 275, distance: 135.6
click at [753, 275] on div "# (Keep them out of the input ideally, but we guard anyway.) 7 8 9 10 11 12 13 …" at bounding box center [918, 226] width 362 height 407
type textarea "if m > EXTRA_TIME_END:"
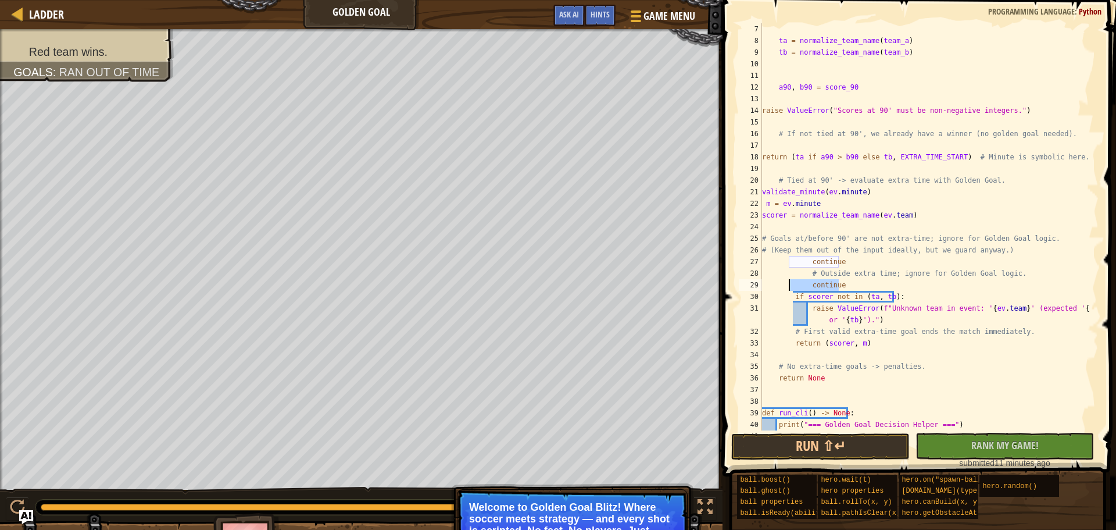
drag, startPoint x: 885, startPoint y: 292, endPoint x: 801, endPoint y: 283, distance: 84.7
click at [795, 285] on div "ta = normalize_team_name ( team_a ) tb = normalize_team_name ( team_b ) a90 , b…" at bounding box center [925, 238] width 330 height 430
click at [916, 291] on div "ta = normalize_team_name ( team_a ) tb = normalize_team_name ( team_b ) a90 , b…" at bounding box center [925, 238] width 330 height 430
type textarea "if scorer not in (ta, tb):"
drag, startPoint x: 883, startPoint y: 299, endPoint x: 757, endPoint y: 298, distance: 126.2
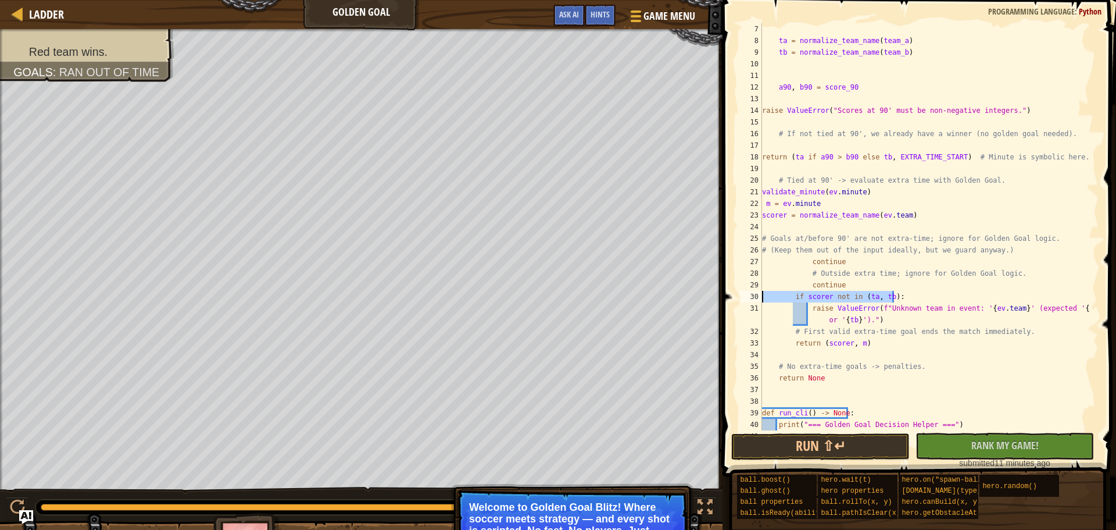
click at [757, 298] on div "if scorer not in (ta, tb): 7 8 9 10 11 12 13 14 15 16 17 18 19 20 21 22 23 24 2…" at bounding box center [918, 226] width 362 height 407
click at [808, 286] on div "ta = normalize_team_name ( team_a ) tb = normalize_team_name ( team_b ) a90 , b…" at bounding box center [925, 238] width 330 height 430
click at [806, 273] on div "ta = normalize_team_name ( team_a ) tb = normalize_team_name ( team_b ) a90 , b…" at bounding box center [925, 238] width 330 height 430
click at [798, 271] on div "ta = normalize_team_name ( team_a ) tb = normalize_team_name ( team_b ) a90 , b…" at bounding box center [925, 238] width 330 height 430
click at [799, 271] on div "ta = normalize_team_name ( team_a ) tb = normalize_team_name ( team_b ) a90 , b…" at bounding box center [925, 238] width 330 height 430
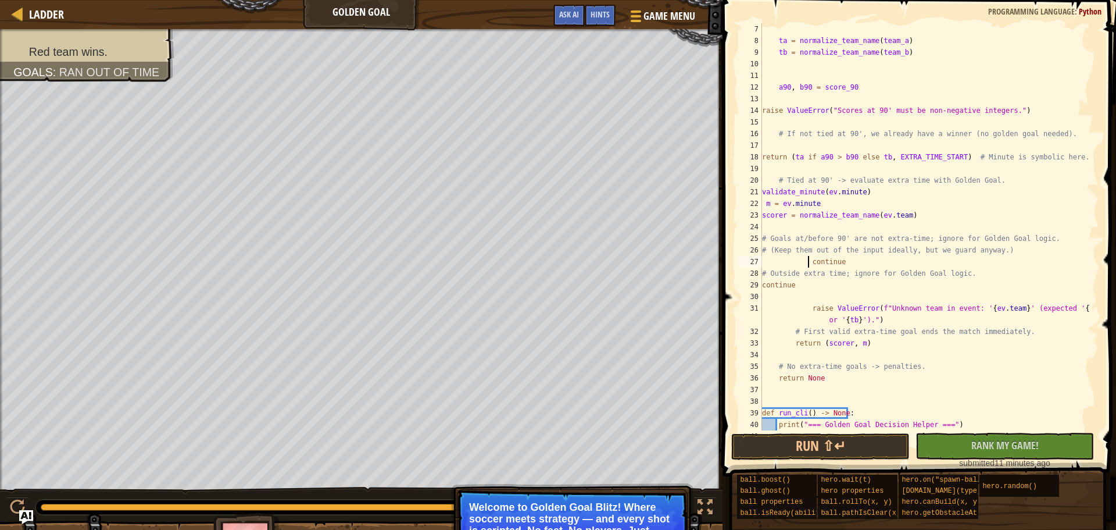
click at [808, 261] on div "ta = normalize_team_name ( team_a ) tb = normalize_team_name ( team_b ) a90 , b…" at bounding box center [925, 238] width 330 height 430
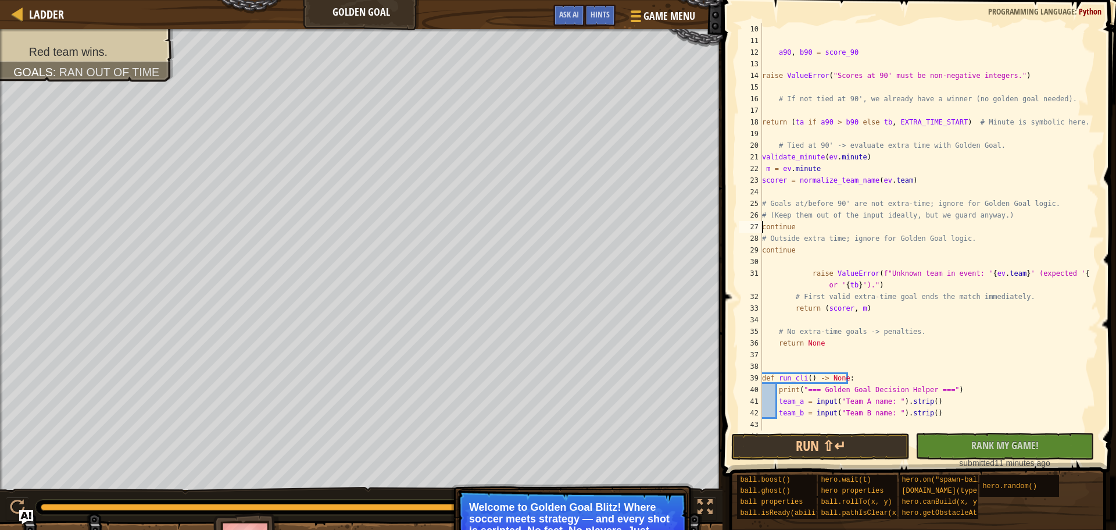
scroll to position [140, 0]
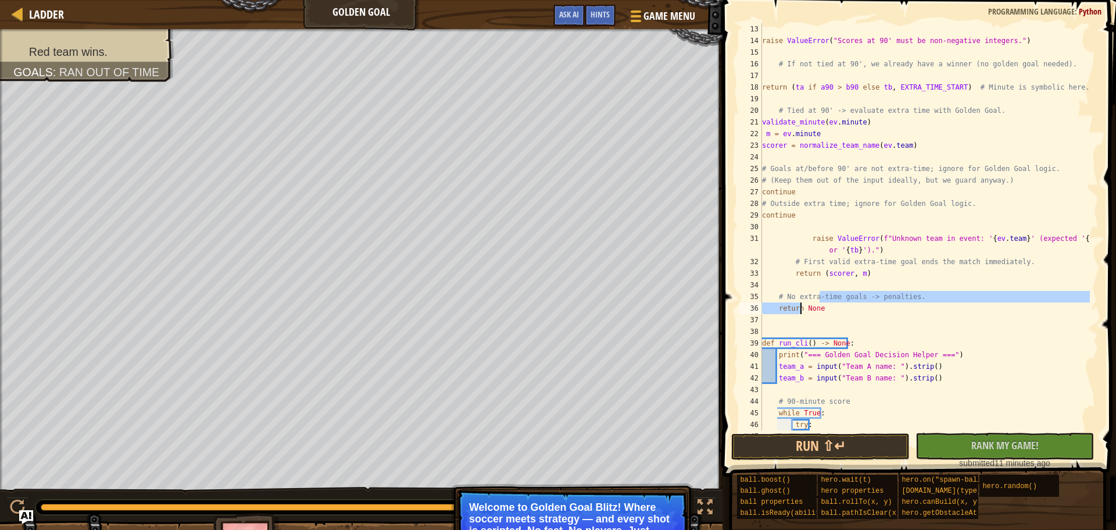
click at [807, 302] on div "raise ValueError ( "Scores at 90' must be non-negative integers." ) # If not ti…" at bounding box center [925, 238] width 330 height 430
click at [838, 308] on div "raise ValueError ( "Scores at 90' must be non-negative integers." ) # If not ti…" at bounding box center [925, 238] width 330 height 430
type textarea "return None"
drag, startPoint x: 832, startPoint y: 310, endPoint x: 761, endPoint y: 302, distance: 71.4
click at [761, 306] on div "return None 13 14 15 16 17 18 19 20 21 22 23 24 25 26 27 28 29 30 31 32 33 34 3…" at bounding box center [918, 226] width 362 height 407
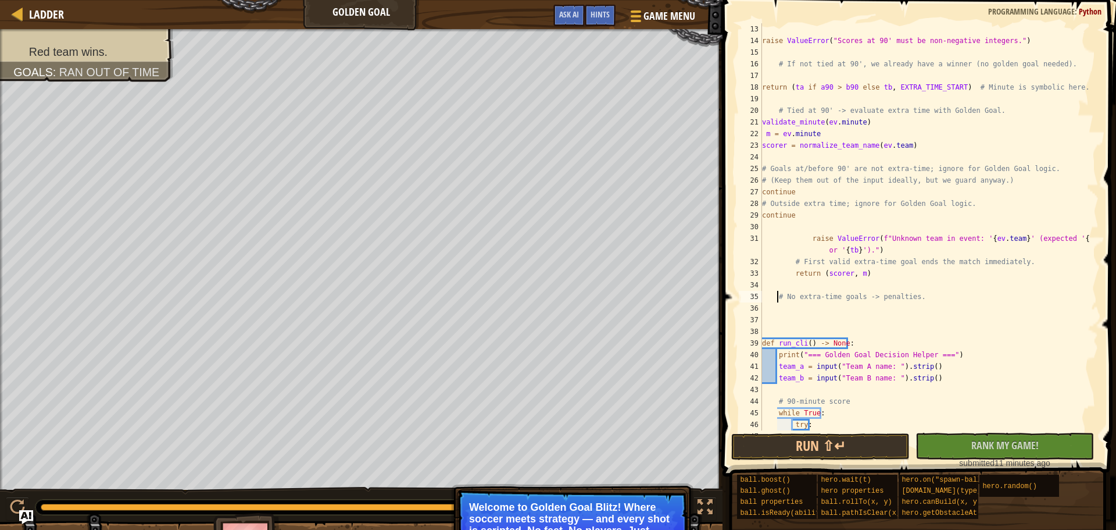
click at [778, 296] on div "raise ValueError ( "Scores at 90' must be non-negative integers." ) # If not ti…" at bounding box center [925, 238] width 330 height 430
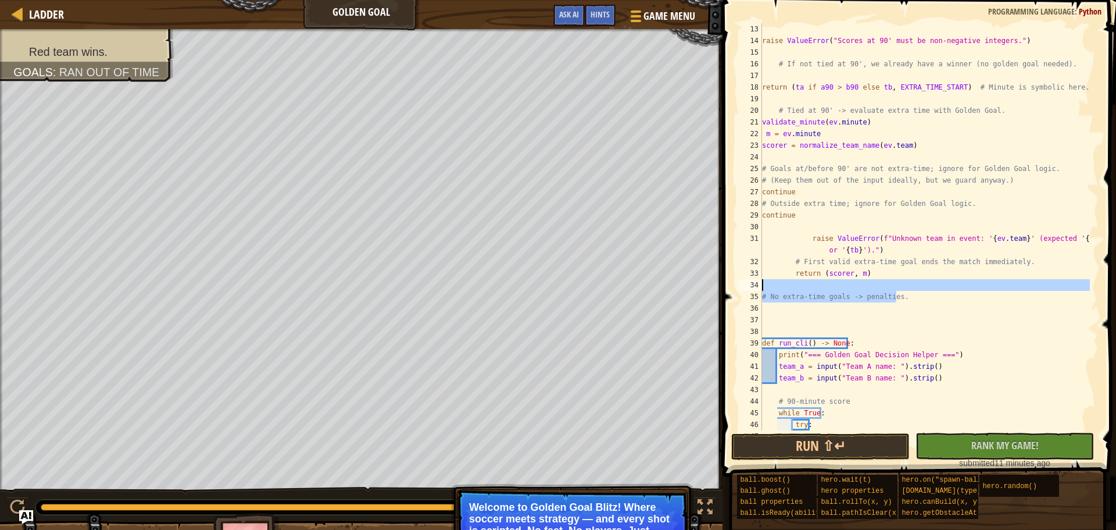
drag, startPoint x: 914, startPoint y: 297, endPoint x: 728, endPoint y: 285, distance: 187.0
click at [728, 285] on div "# No extra-time goals -> penalties. 13 14 15 16 17 18 19 20 21 22 23 24 25 26 2…" at bounding box center [917, 261] width 397 height 510
type textarea "# No extra-time goals -> penalties."
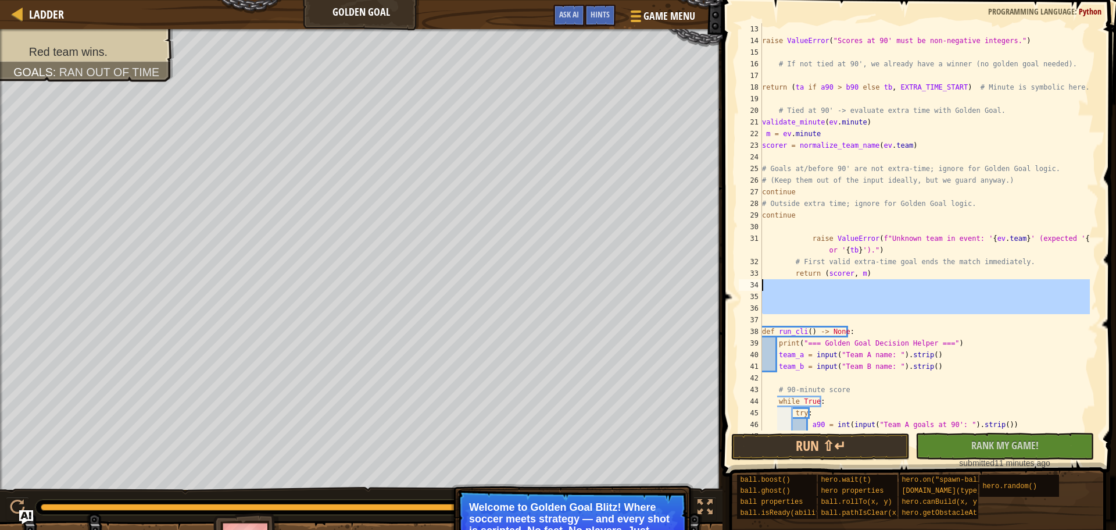
drag, startPoint x: 932, startPoint y: 319, endPoint x: 717, endPoint y: 283, distance: 218.0
click at [719, 283] on div "Hints 13 14 15 16 17 18 19 20 21 22 23 24 25 26 27 28 29 30 31 32 33 34 35 36 3…" at bounding box center [917, 265] width 397 height 530
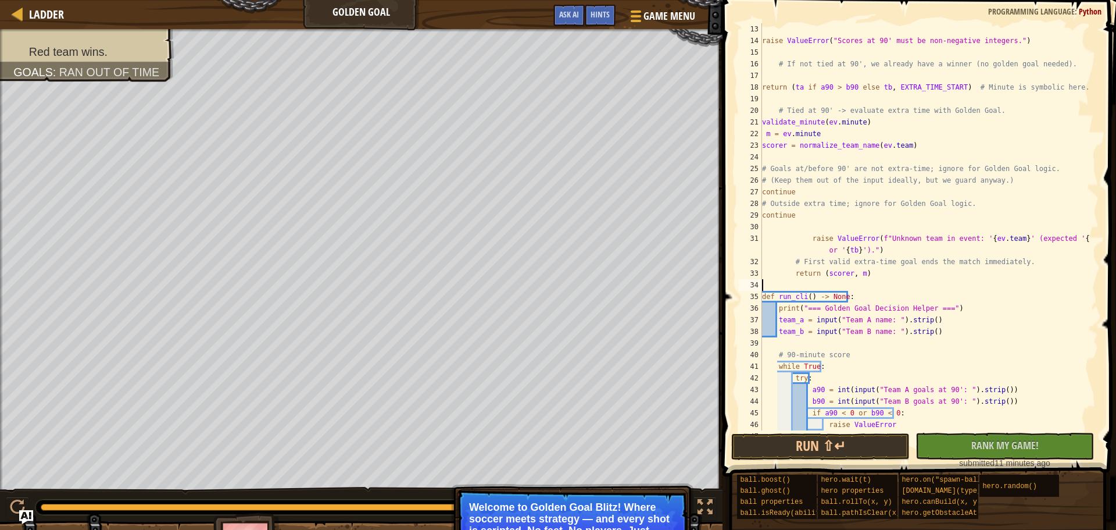
click at [788, 287] on div "raise ValueError ( "Scores at 90' must be non-negative integers." ) # If not ti…" at bounding box center [925, 238] width 330 height 430
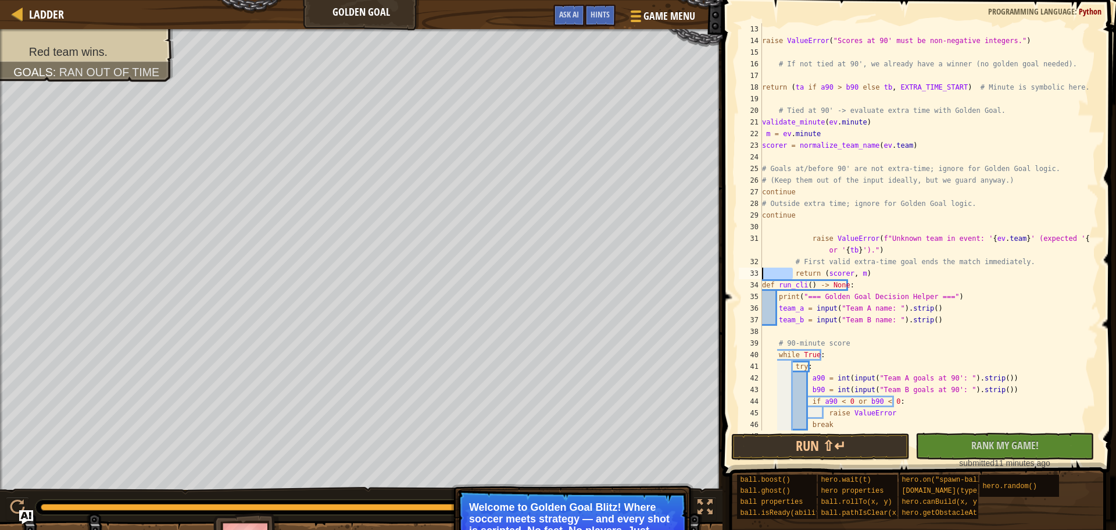
drag, startPoint x: 794, startPoint y: 270, endPoint x: 735, endPoint y: 267, distance: 58.8
click at [737, 269] on div "return (scorer, m) 13 14 15 16 17 18 19 20 21 22 23 24 25 26 27 28 29 30 31 32 …" at bounding box center [918, 226] width 362 height 407
click at [796, 260] on div "raise ValueError ( "Scores at 90' must be non-negative integers." ) # If not ti…" at bounding box center [925, 238] width 330 height 430
click at [794, 261] on div "raise ValueError ( "Scores at 90' must be non-negative integers." ) # If not ti…" at bounding box center [925, 238] width 330 height 430
drag, startPoint x: 850, startPoint y: 285, endPoint x: 754, endPoint y: 283, distance: 95.9
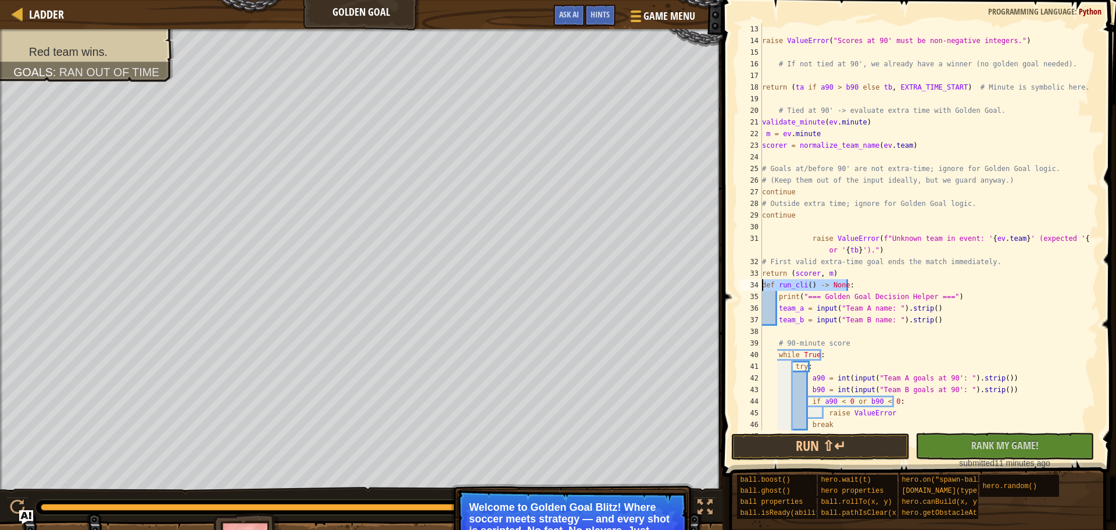
click at [754, 283] on div "# First valid extra-time goal ends the match immediately. 13 14 15 16 17 18 19 …" at bounding box center [918, 226] width 362 height 407
type textarea "def run_cli() -> None:"
click at [776, 292] on div "raise ValueError ( "Scores at 90' must be non-negative integers." ) # If not ti…" at bounding box center [925, 238] width 330 height 430
click at [778, 292] on div "raise ValueError ( "Scores at 90' must be non-negative integers." ) # If not ti…" at bounding box center [925, 226] width 330 height 407
click at [776, 304] on div "raise ValueError ( "Scores at 90' must be non-negative integers." ) # If not ti…" at bounding box center [925, 238] width 330 height 430
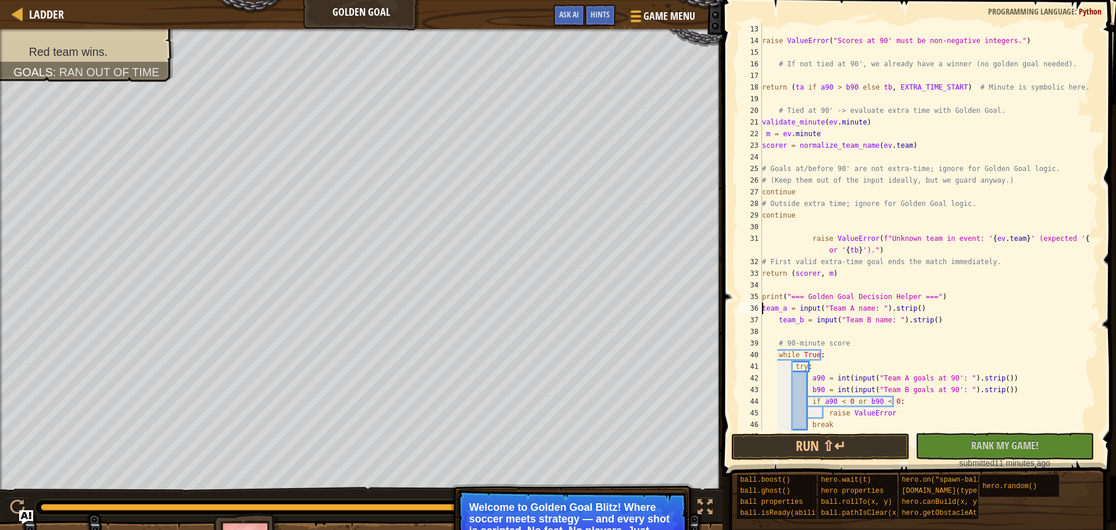
click at [778, 316] on div "raise ValueError ( "Scores at 90' must be non-negative integers." ) # If not ti…" at bounding box center [925, 238] width 330 height 430
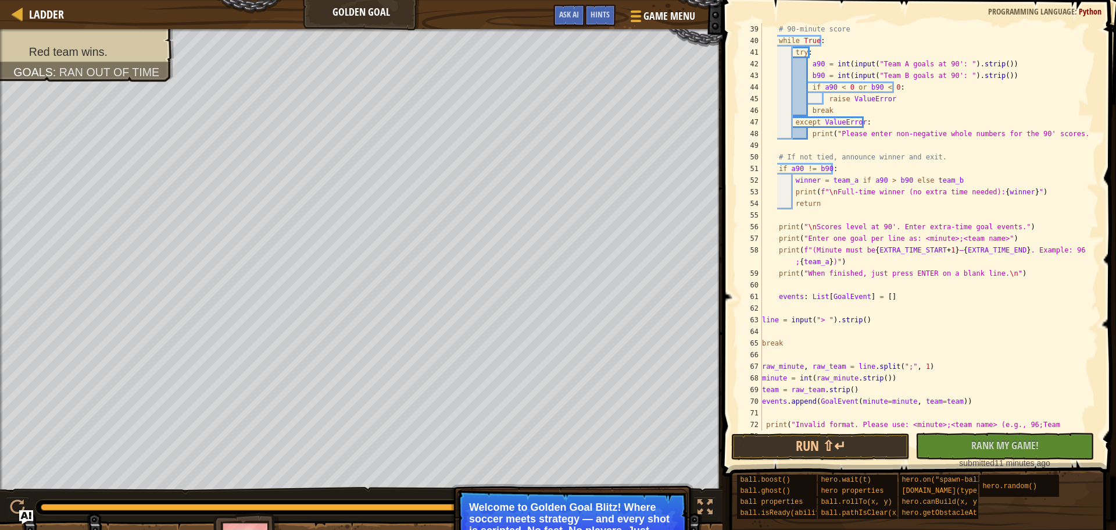
scroll to position [314, 0]
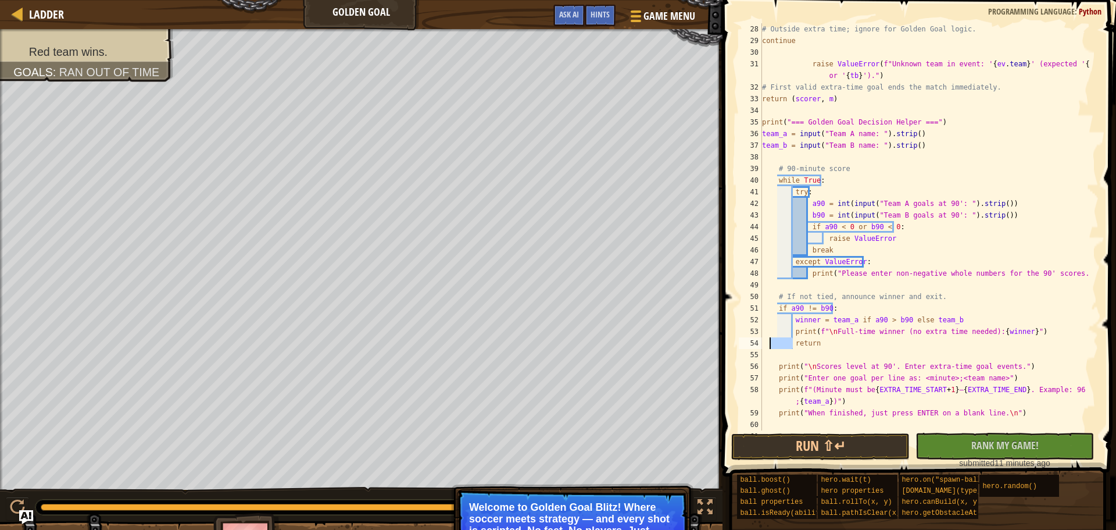
drag, startPoint x: 794, startPoint y: 347, endPoint x: 769, endPoint y: 341, distance: 26.2
click at [769, 341] on div "# Outside extra time; ignore for Golden Goal logic. continue raise ValueError (…" at bounding box center [925, 238] width 330 height 430
drag, startPoint x: 791, startPoint y: 331, endPoint x: 757, endPoint y: 331, distance: 33.1
click at [757, 332] on div "print(f"\nFull-time winner (no extra time needed): {winner}") 28 29 30 31 32 33…" at bounding box center [918, 226] width 362 height 407
drag, startPoint x: 791, startPoint y: 322, endPoint x: 763, endPoint y: 321, distance: 27.3
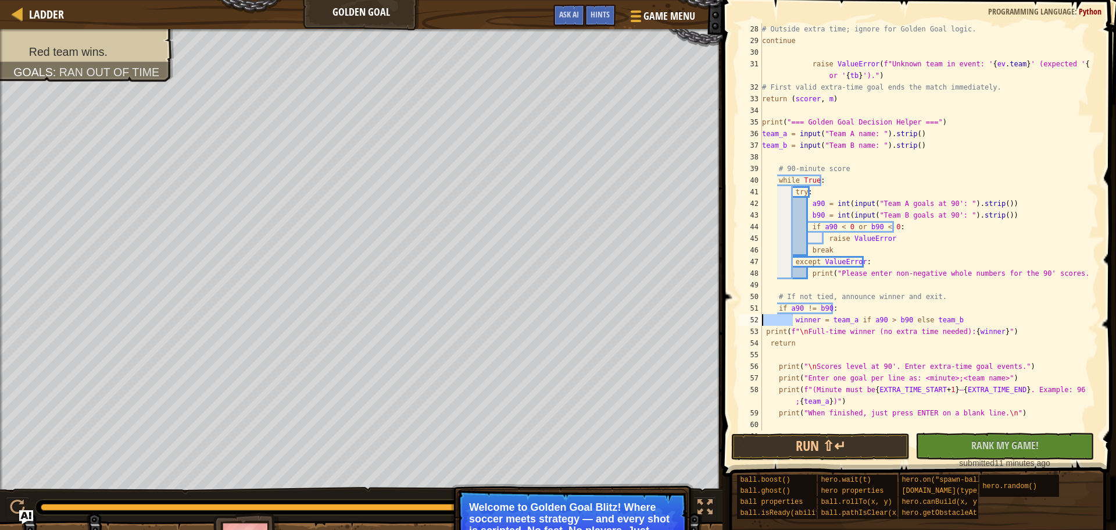
click at [763, 321] on div "# Outside extra time; ignore for Golden Goal logic. continue raise ValueError (…" at bounding box center [925, 238] width 330 height 430
click at [766, 334] on div "# Outside extra time; ignore for Golden Goal logic. continue raise ValueError (…" at bounding box center [925, 238] width 330 height 430
click at [769, 344] on div "# Outside extra time; ignore for Golden Goal logic. continue raise ValueError (…" at bounding box center [925, 238] width 330 height 430
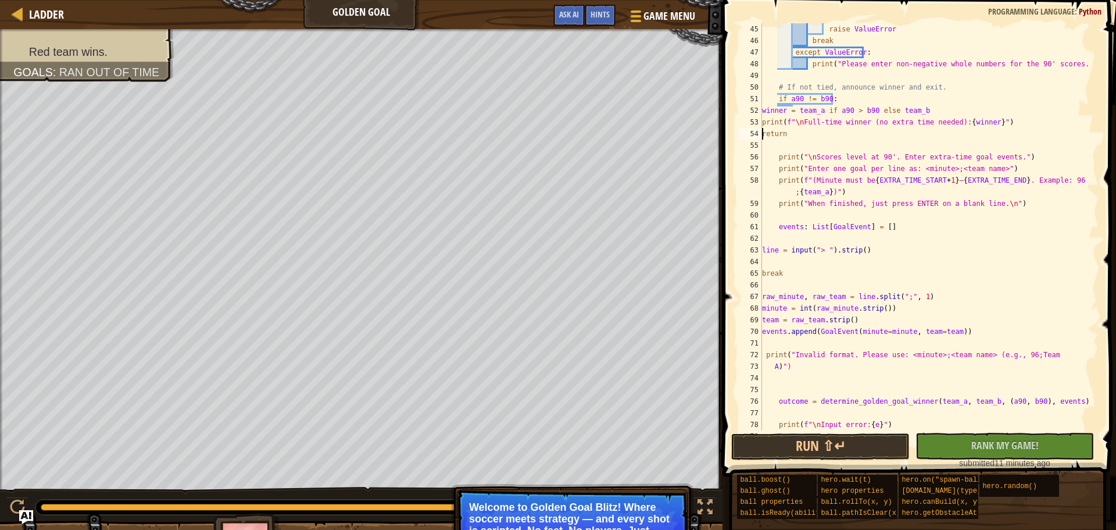
scroll to position [488, 0]
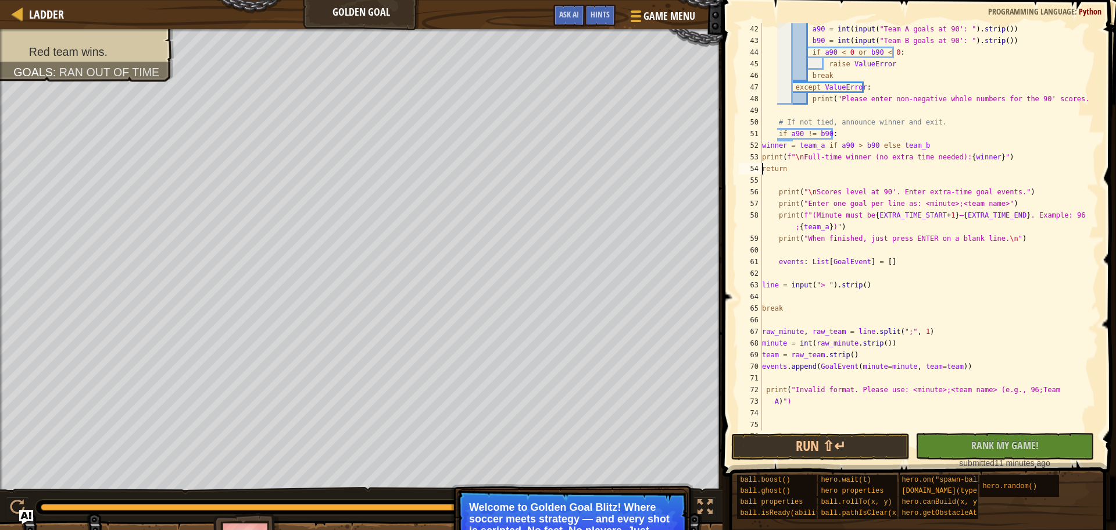
click at [778, 262] on div "a90 = int ( input ( "Team A goals at 90': " ) . strip ( )) b90 = int ( input ( …" at bounding box center [925, 238] width 330 height 430
click at [777, 242] on div "a90 = int ( input ( "Team A goals at 90': " ) . strip ( )) b90 = int ( input ( …" at bounding box center [925, 238] width 330 height 430
click at [774, 215] on div "a90 = int ( input ( "Team A goals at 90': " ) . strip ( )) b90 = int ( input ( …" at bounding box center [925, 238] width 330 height 430
click at [777, 215] on div "a90 = int ( input ( "Team A goals at 90': " ) . strip ( )) b90 = int ( input ( …" at bounding box center [925, 238] width 330 height 430
click at [775, 209] on div "a90 = int ( input ( "Team A goals at 90': " ) . strip ( )) b90 = int ( input ( …" at bounding box center [925, 238] width 330 height 430
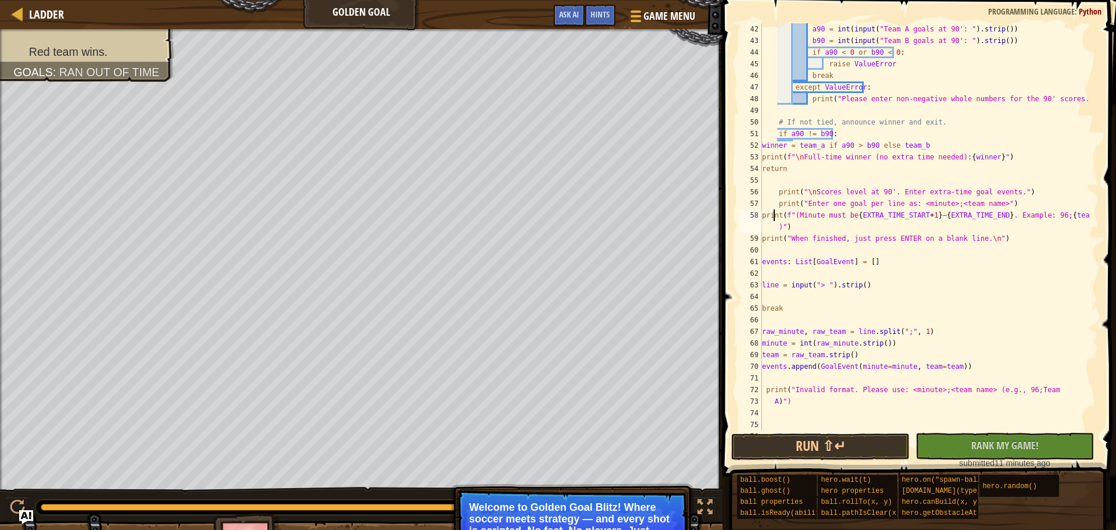
click at [777, 205] on div "a90 = int ( input ( "Team A goals at 90': " ) . strip ( )) b90 = int ( input ( …" at bounding box center [925, 238] width 330 height 430
click at [779, 193] on div "a90 = int ( input ( "Team A goals at 90': " ) . strip ( )) b90 = int ( input ( …" at bounding box center [925, 238] width 330 height 430
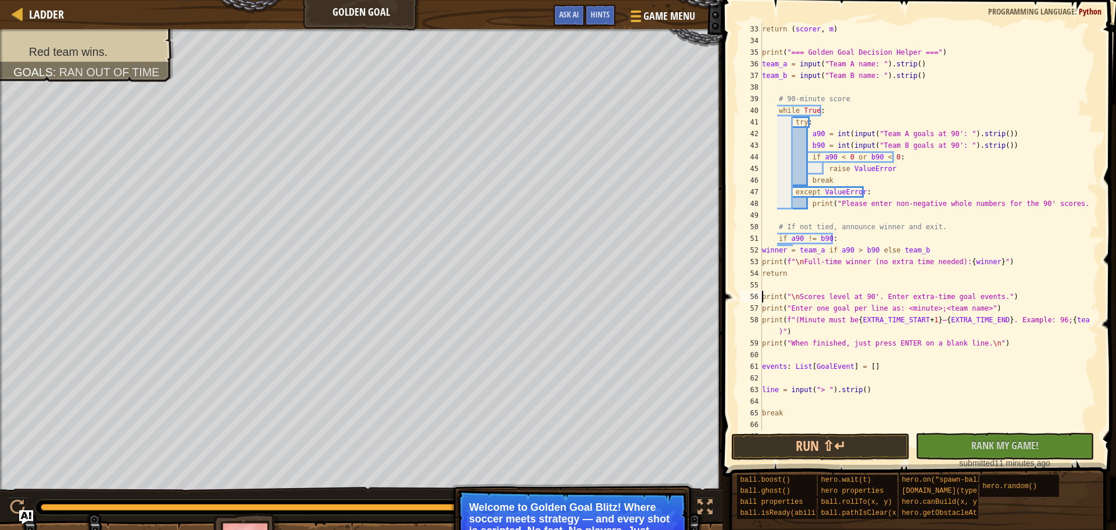
scroll to position [349, 0]
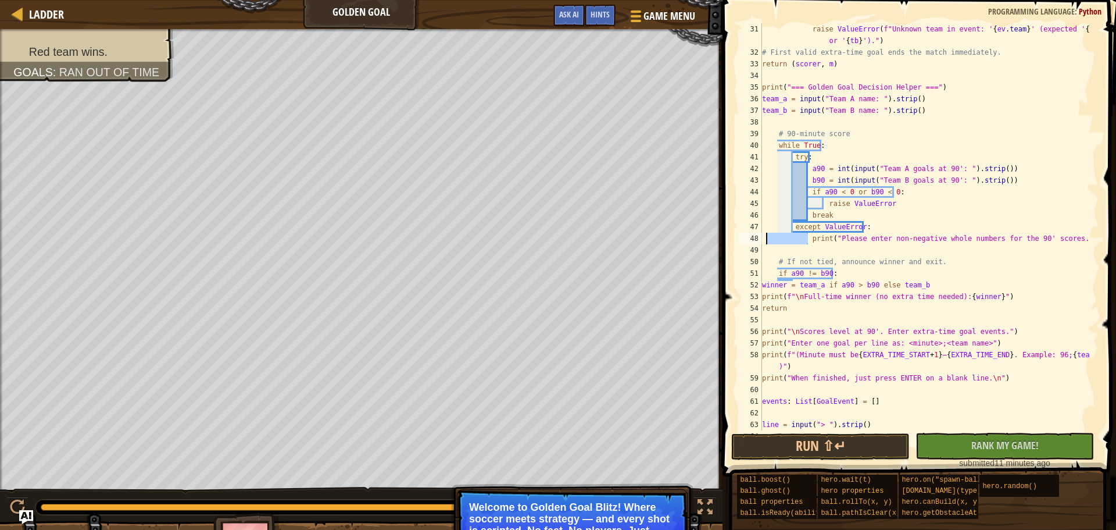
drag, startPoint x: 809, startPoint y: 241, endPoint x: 759, endPoint y: 231, distance: 50.9
click at [759, 231] on div "print("\nScores level at 90'. Enter extra-time goal events.") 31 32 33 34 35 36…" at bounding box center [918, 226] width 362 height 407
click at [808, 237] on div "raise ValueError ( f"Unknown team in event: ' { ev . team } ' (expected ' { ta …" at bounding box center [925, 226] width 330 height 407
drag, startPoint x: 813, startPoint y: 238, endPoint x: 802, endPoint y: 237, distance: 11.1
click at [796, 238] on div "raise ValueError ( f"Unknown team in event: ' { ev . team } ' (expected ' { ta …" at bounding box center [925, 244] width 330 height 442
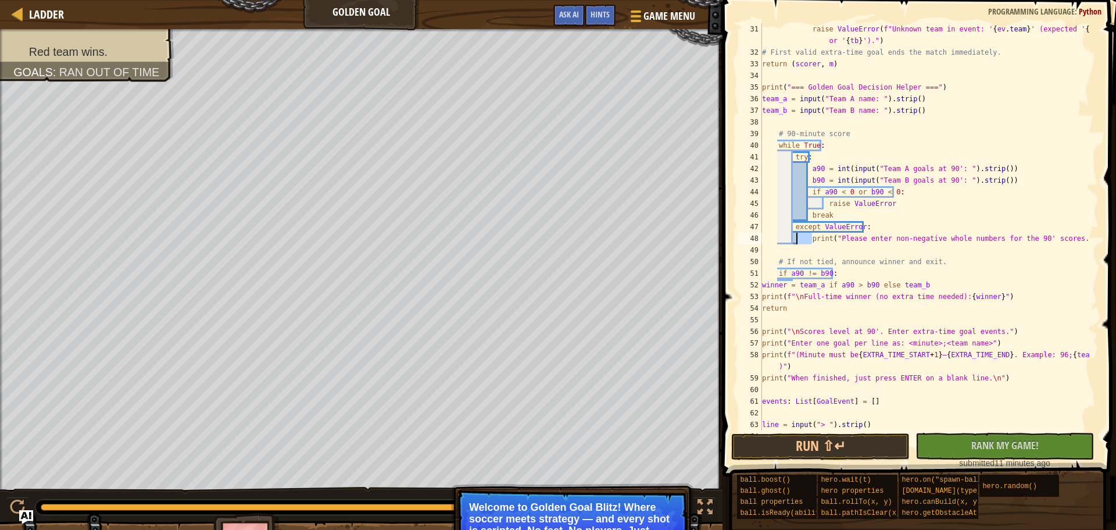
click at [808, 237] on div "raise ValueError ( f"Unknown team in event: ' { ev . team } ' (expected ' { ta …" at bounding box center [925, 226] width 330 height 407
drag, startPoint x: 805, startPoint y: 237, endPoint x: 764, endPoint y: 238, distance: 40.7
click at [764, 238] on div "raise ValueError ( f"Unknown team in event: ' { ev . team } ' (expected ' { ta …" at bounding box center [925, 244] width 330 height 442
drag, startPoint x: 866, startPoint y: 225, endPoint x: 758, endPoint y: 224, distance: 107.5
click at [758, 224] on div "print("Please enter non-negative whole numbers for the 90' scores.") 31 32 33 3…" at bounding box center [918, 226] width 362 height 407
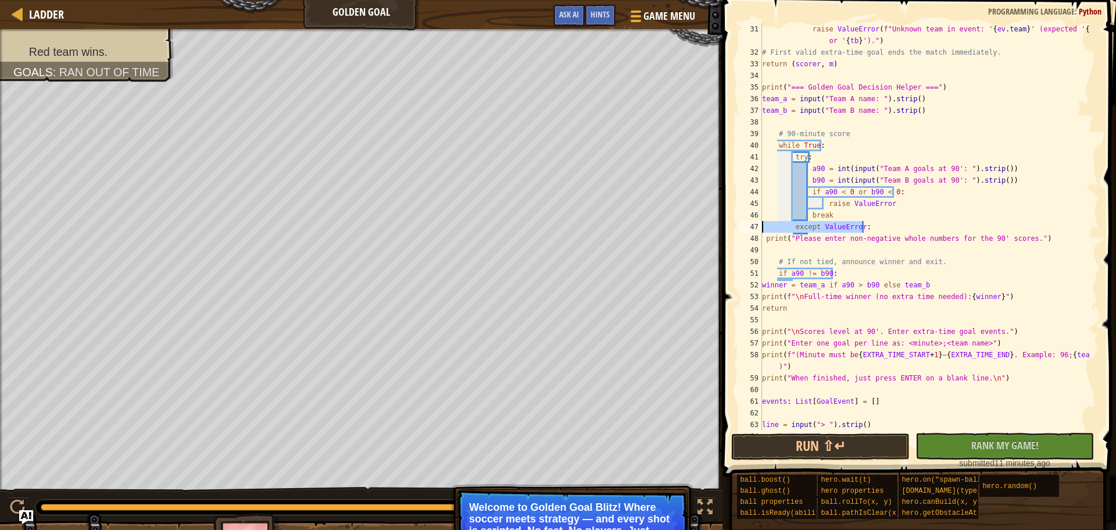
type textarea "except ValueError:"
drag, startPoint x: 807, startPoint y: 216, endPoint x: 754, endPoint y: 217, distance: 53.5
click at [754, 217] on div "31 32 33 34 35 36 37 38 39 40 41 42 43 44 45 46 47 48 49 50 51 52 53 54 55 56 5…" at bounding box center [918, 226] width 362 height 407
drag, startPoint x: 823, startPoint y: 204, endPoint x: 764, endPoint y: 204, distance: 58.1
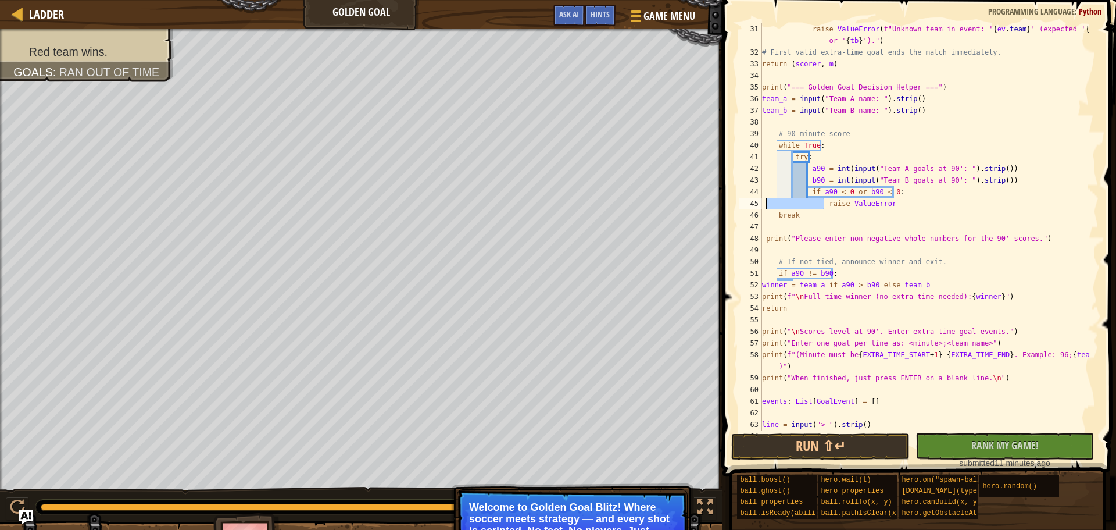
click at [764, 204] on div "raise ValueError ( f"Unknown team in event: ' { ev . team } ' (expected ' { ta …" at bounding box center [925, 244] width 330 height 442
click at [804, 194] on div "raise ValueError ( f"Unknown team in event: ' { ev . team } ' (expected ' { ta …" at bounding box center [925, 244] width 330 height 442
type textarea "if a90 < 0 or b90 < 0:"
drag, startPoint x: 906, startPoint y: 192, endPoint x: 765, endPoint y: 192, distance: 141.3
click at [765, 192] on div "raise ValueError ( f"Unknown team in event: ' { ev . team } ' (expected ' { ta …" at bounding box center [925, 244] width 330 height 442
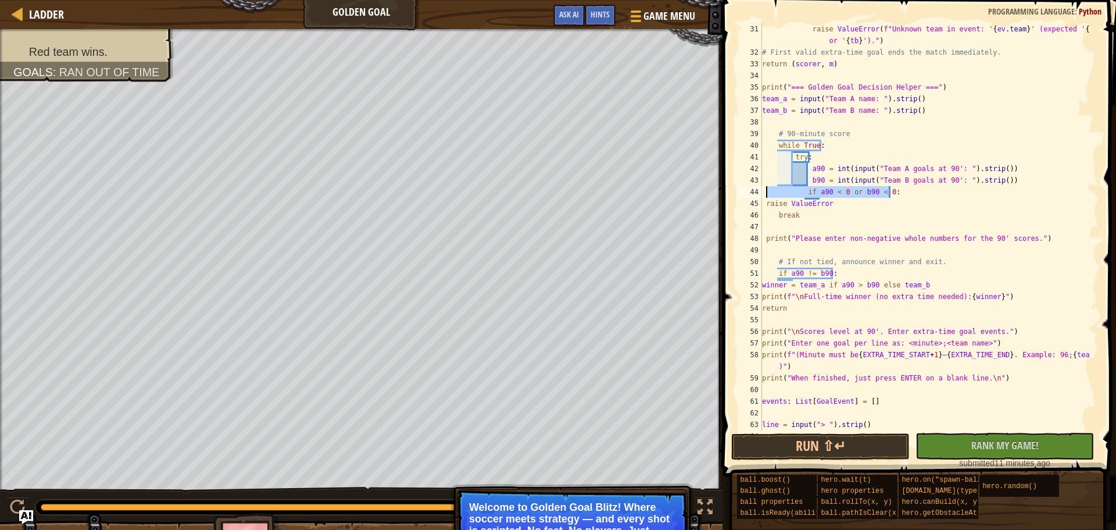
scroll to position [5, 0]
click at [806, 181] on div "raise ValueError ( f"Unknown team in event: ' { ev . team } ' (expected ' { ta …" at bounding box center [925, 244] width 330 height 442
click at [803, 174] on div "raise ValueError ( f"Unknown team in event: ' { ev . team } ' (expected ' { ta …" at bounding box center [925, 244] width 330 height 442
drag, startPoint x: 812, startPoint y: 156, endPoint x: 766, endPoint y: 157, distance: 45.3
click at [766, 157] on div "raise ValueError ( f"Unknown team in event: ' { ev . team } ' (expected ' { ta …" at bounding box center [925, 244] width 330 height 442
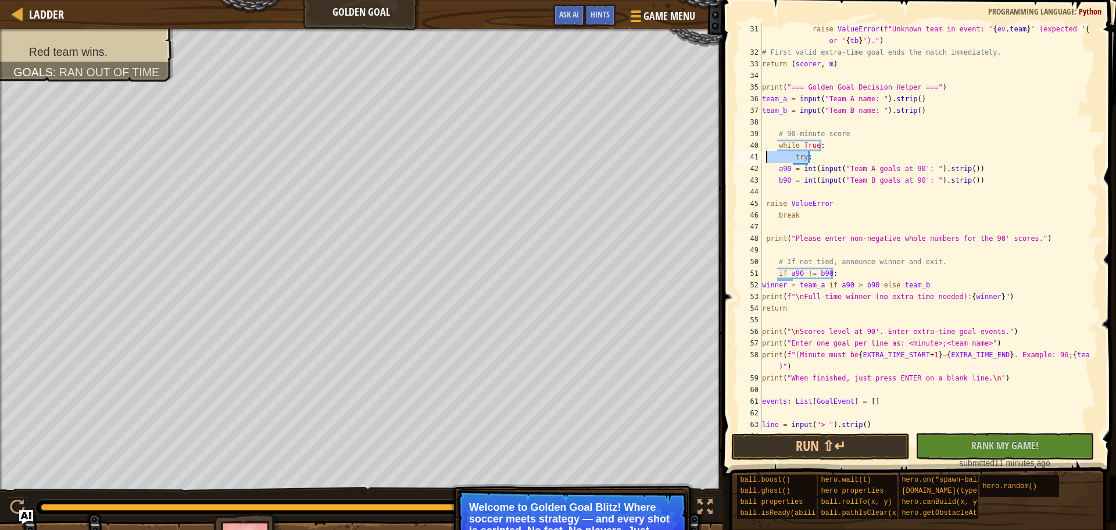
type textarea "try:"
drag, startPoint x: 834, startPoint y: 145, endPoint x: 759, endPoint y: 149, distance: 75.7
click at [759, 149] on div "31 32 33 34 35 36 37 38 39 40 41 42 43 44 45 46 47 48 49 50 51 52 53 54 55 56 5…" at bounding box center [918, 226] width 362 height 407
type textarea "while True:"
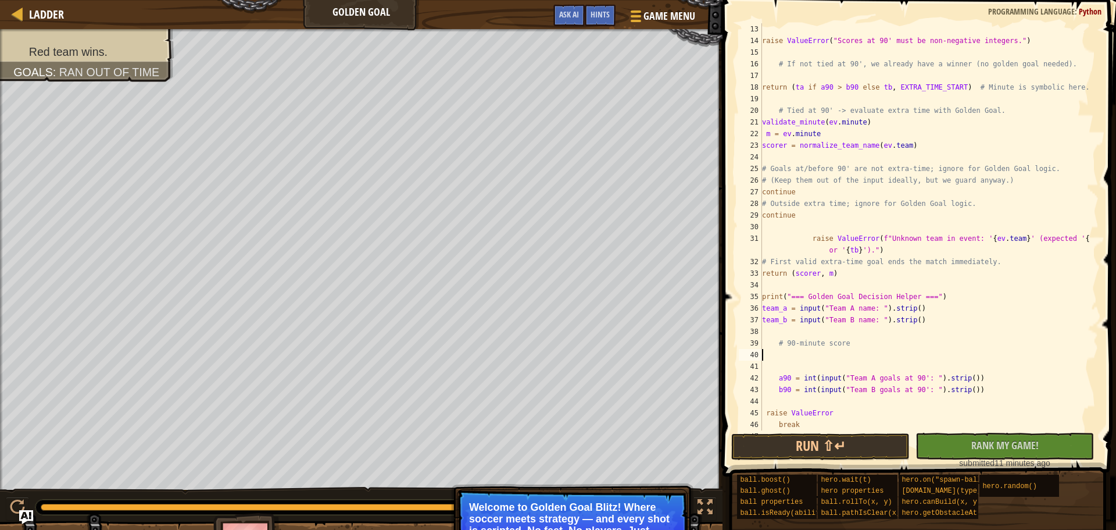
scroll to position [0, 0]
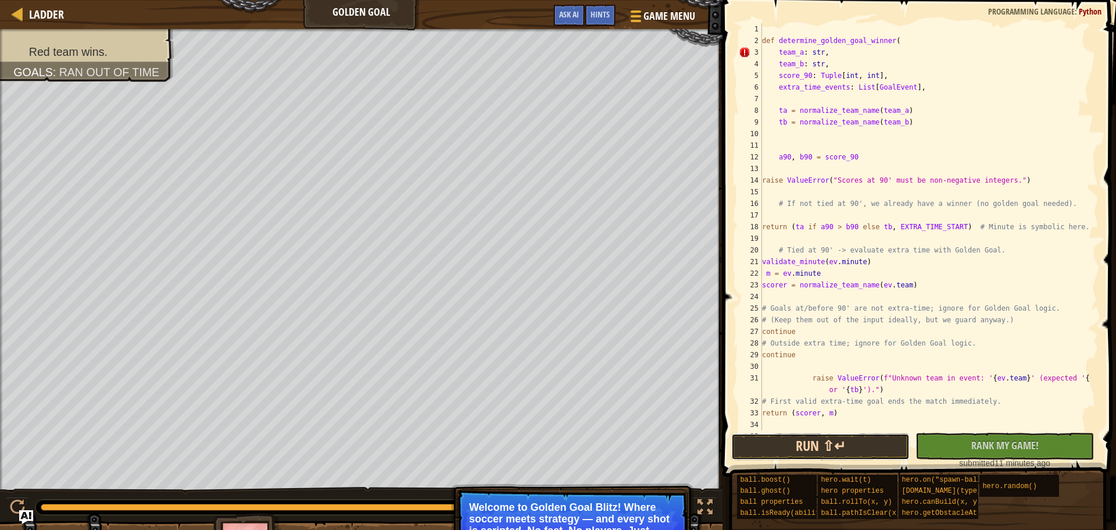
click at [874, 445] on button "Run ⇧↵" at bounding box center [820, 446] width 178 height 27
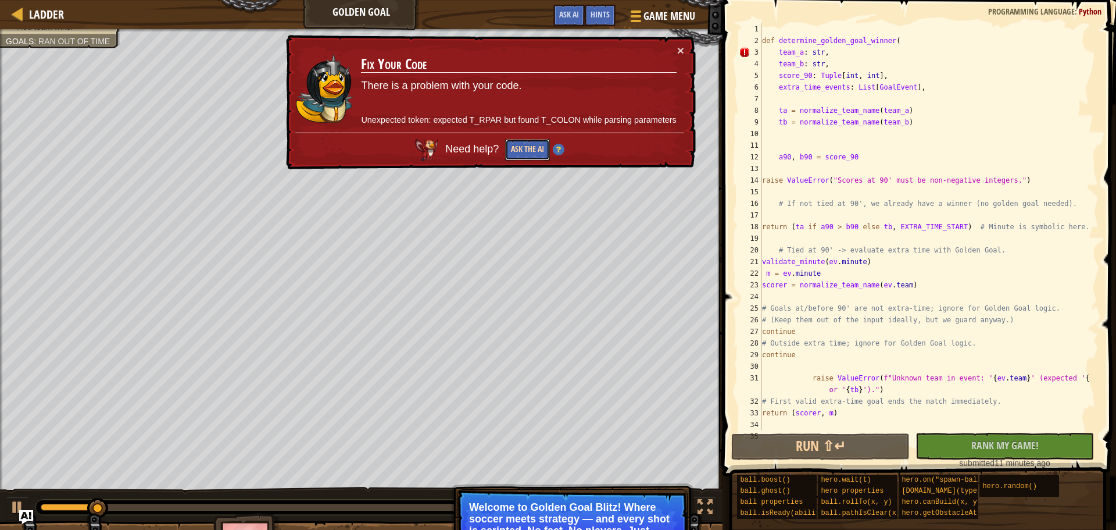
click at [514, 148] on button "Ask the AI" at bounding box center [527, 150] width 45 height 22
